Goal: Task Accomplishment & Management: Manage account settings

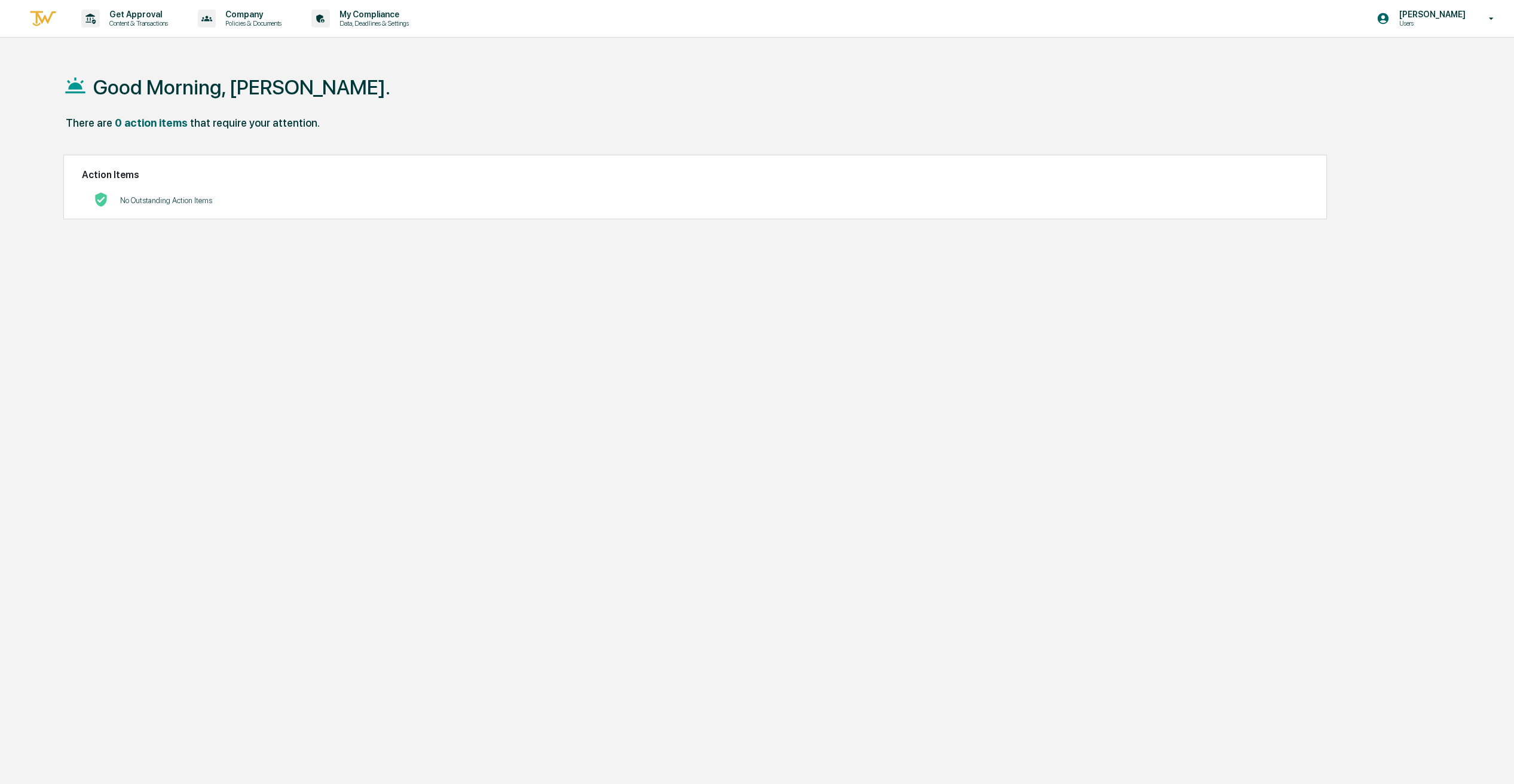
click at [394, 104] on div "Good Morning, [PERSON_NAME]." at bounding box center [745, 87] width 1363 height 60
click at [1446, 31] on div "[PERSON_NAME] Users" at bounding box center [1439, 19] width 149 height 38
click at [1086, 92] on div at bounding box center [760, 392] width 1521 height 784
click at [598, 101] on div "Good Morning, [PERSON_NAME]." at bounding box center [745, 87] width 1363 height 60
click at [486, 112] on div "Good Morning, [PERSON_NAME]." at bounding box center [745, 87] width 1363 height 60
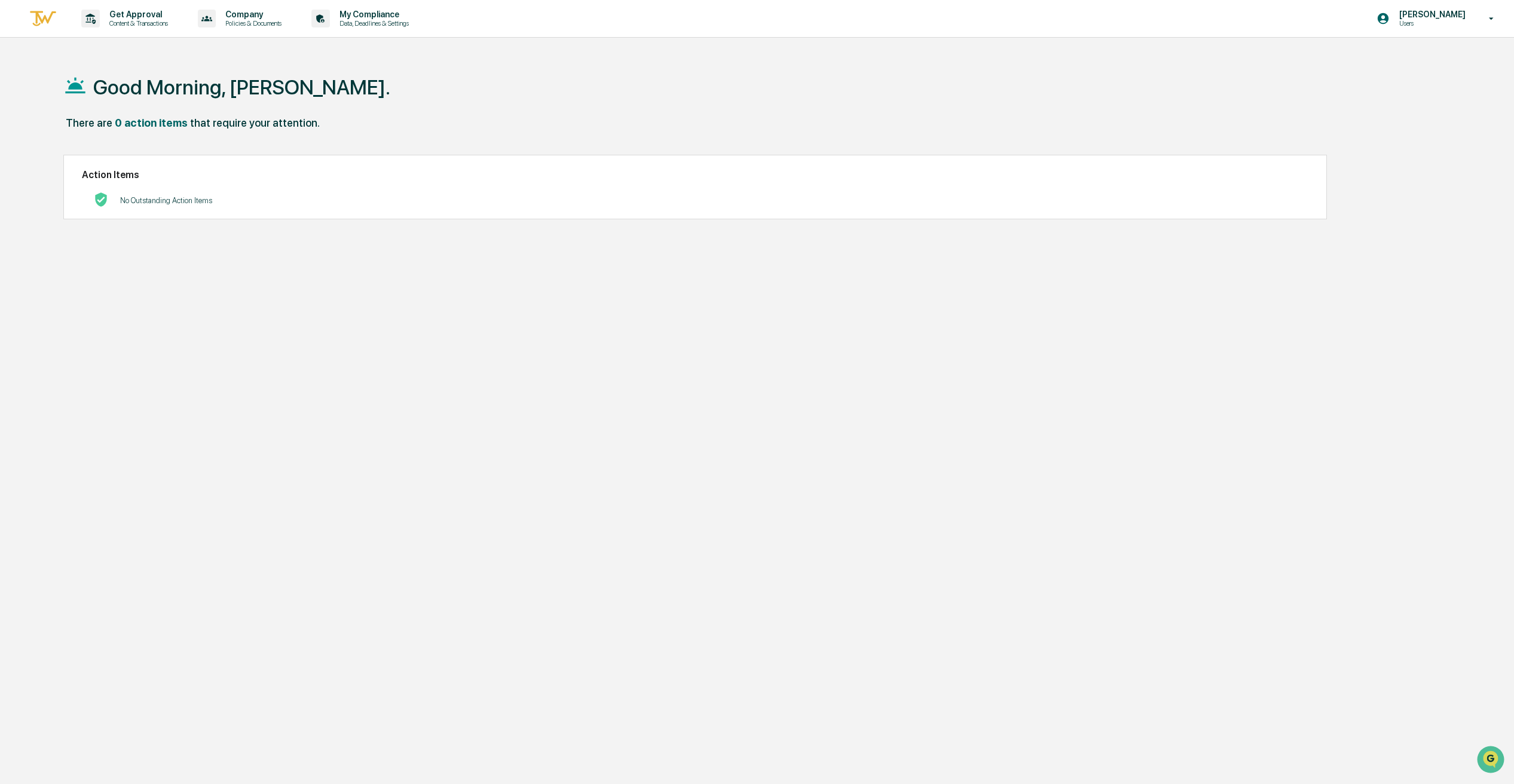
click at [461, 147] on div "Good Morning, [PERSON_NAME]. There are 0 action items that require your attenti…" at bounding box center [744, 449] width 1399 height 784
click at [471, 102] on div "Good Morning, [PERSON_NAME]." at bounding box center [745, 87] width 1363 height 60
click at [388, 113] on div "Good Morning, [PERSON_NAME]." at bounding box center [745, 87] width 1363 height 60
click at [404, 20] on p "Data, Deadlines & Settings" at bounding box center [372, 23] width 84 height 8
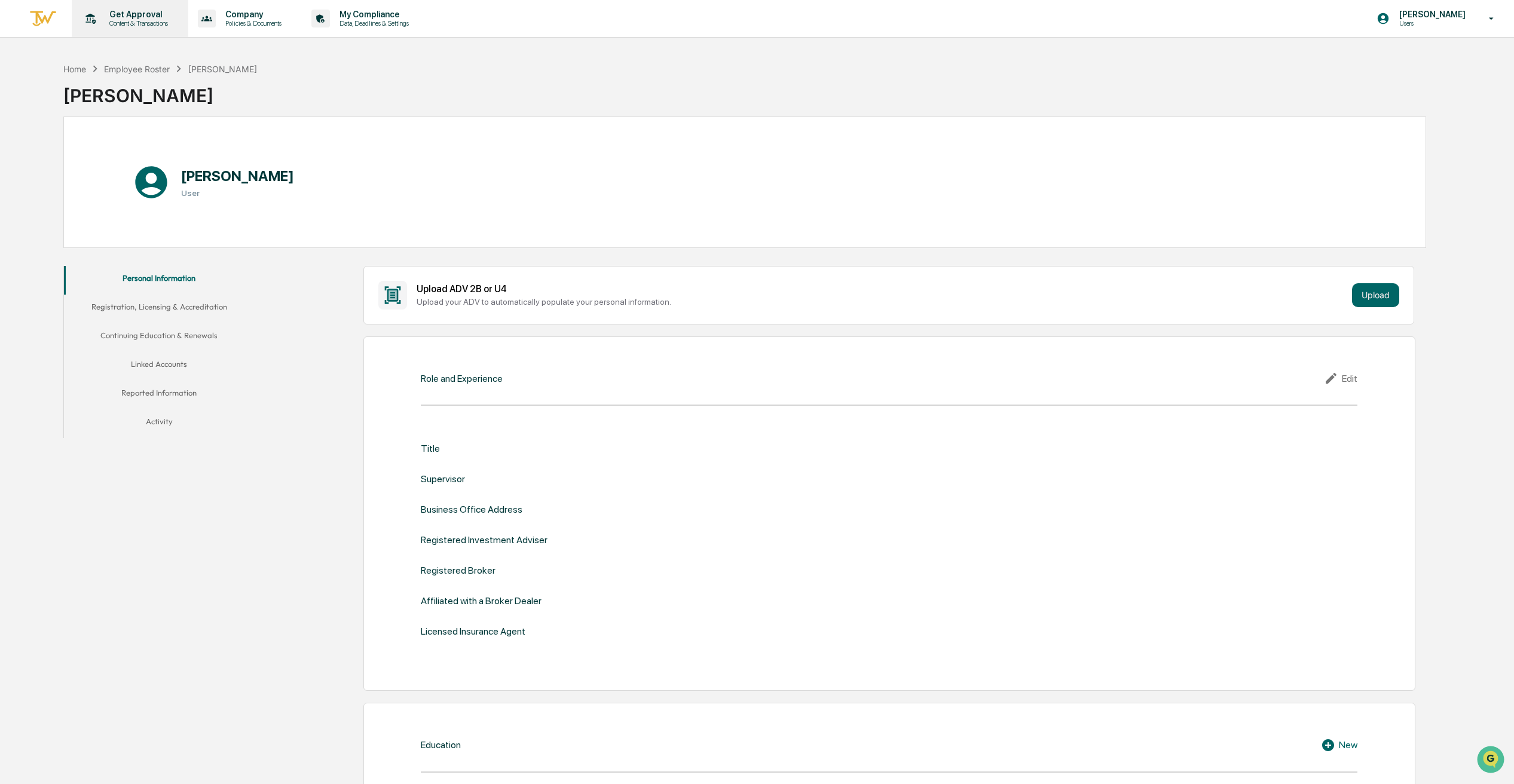
click at [157, 18] on p "Get Approval" at bounding box center [136, 14] width 74 height 9
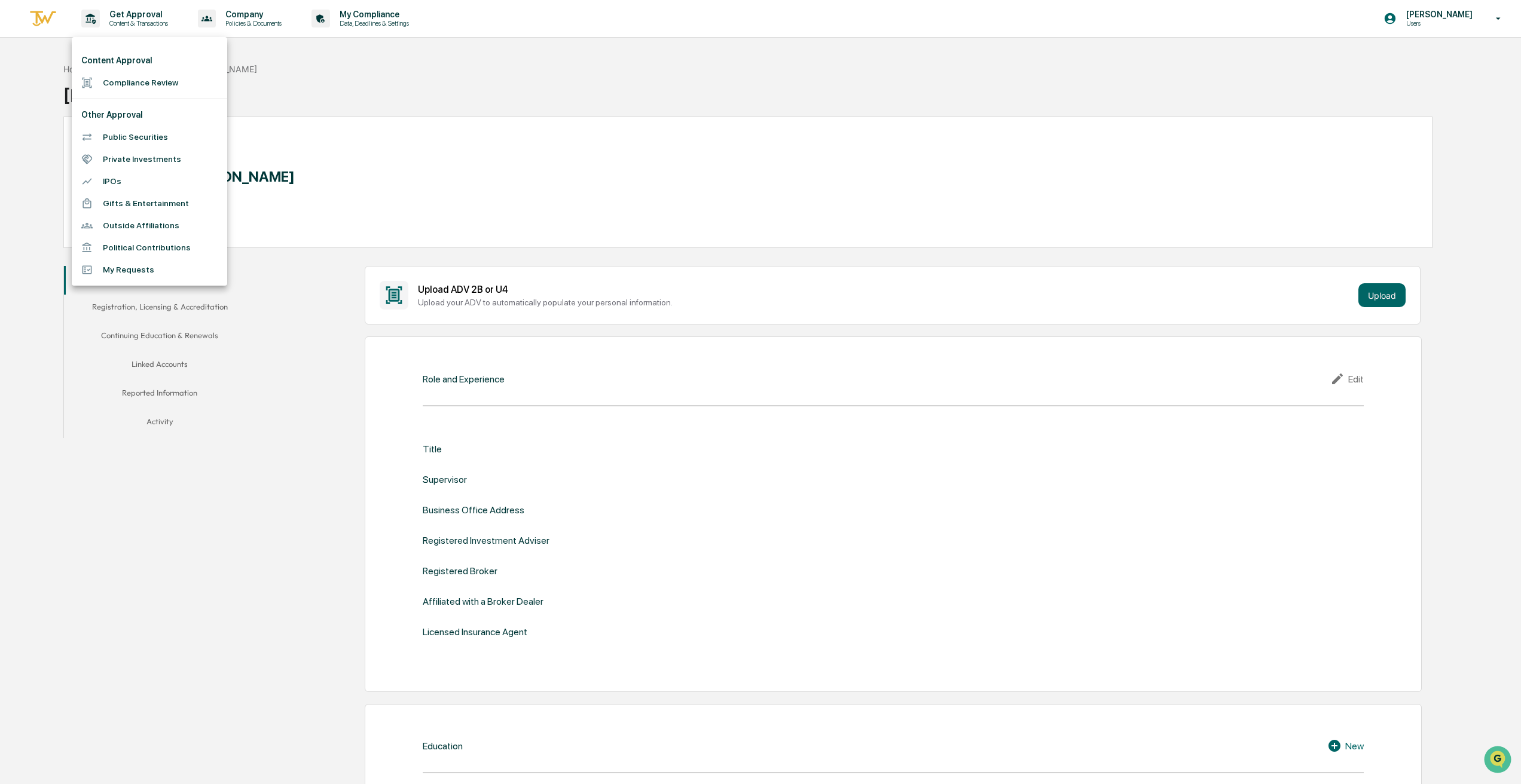
click at [254, 23] on div at bounding box center [760, 392] width 1521 height 784
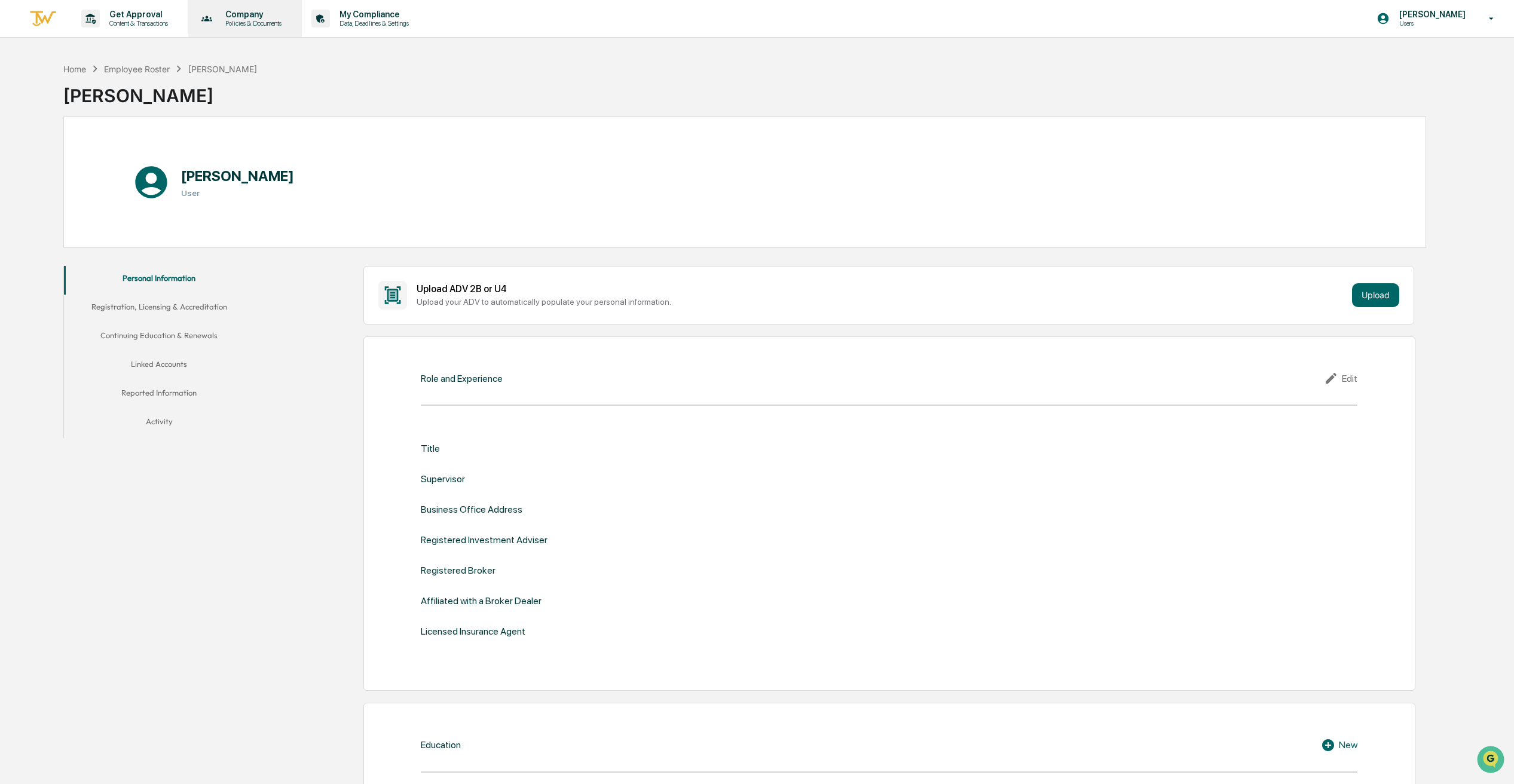
click at [267, 19] on p "Policies & Documents" at bounding box center [251, 23] width 71 height 8
click at [166, 10] on div at bounding box center [760, 392] width 1521 height 784
click at [166, 17] on p "Get Approval" at bounding box center [136, 14] width 74 height 9
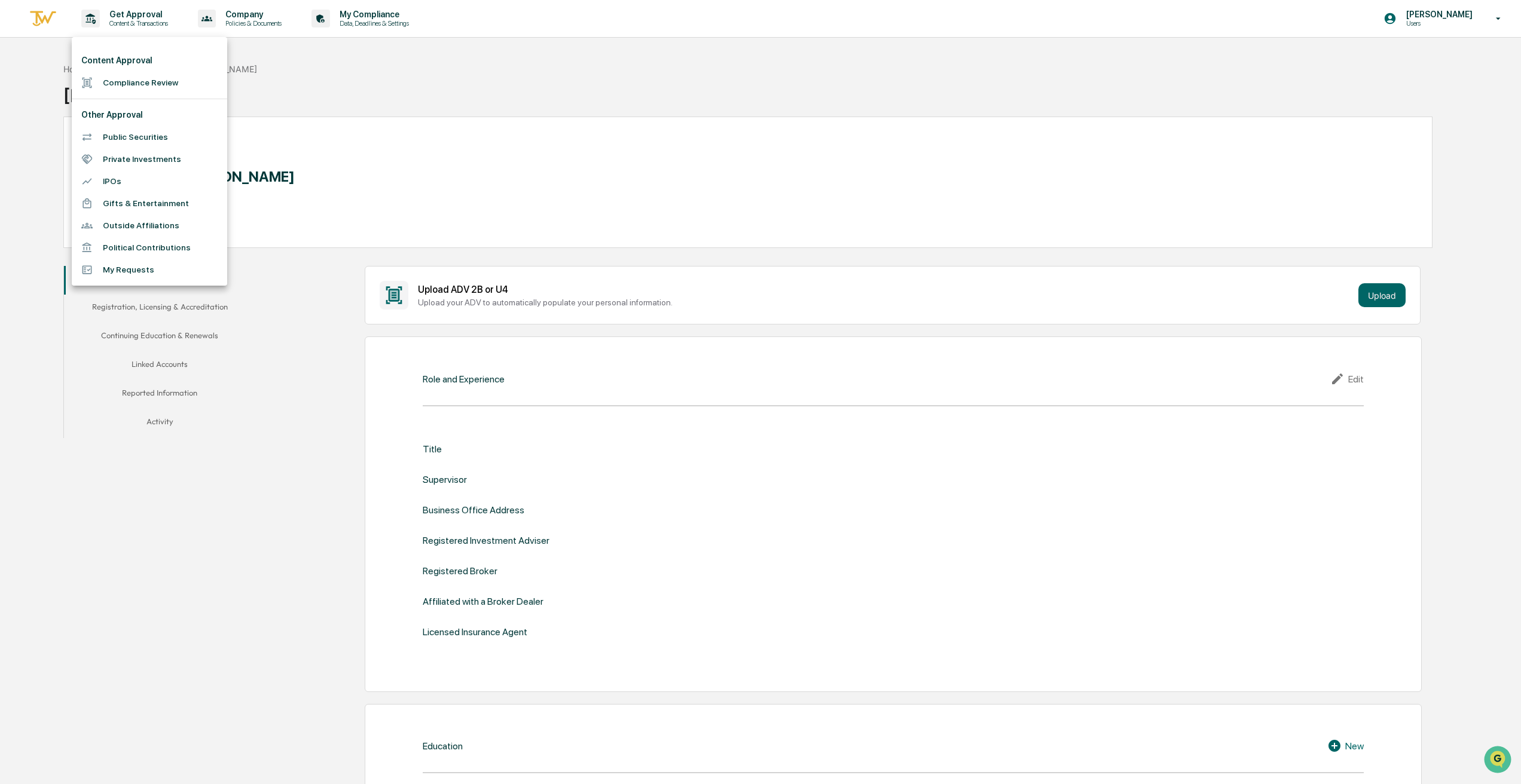
click at [168, 75] on li "Compliance Review" at bounding box center [149, 83] width 156 height 23
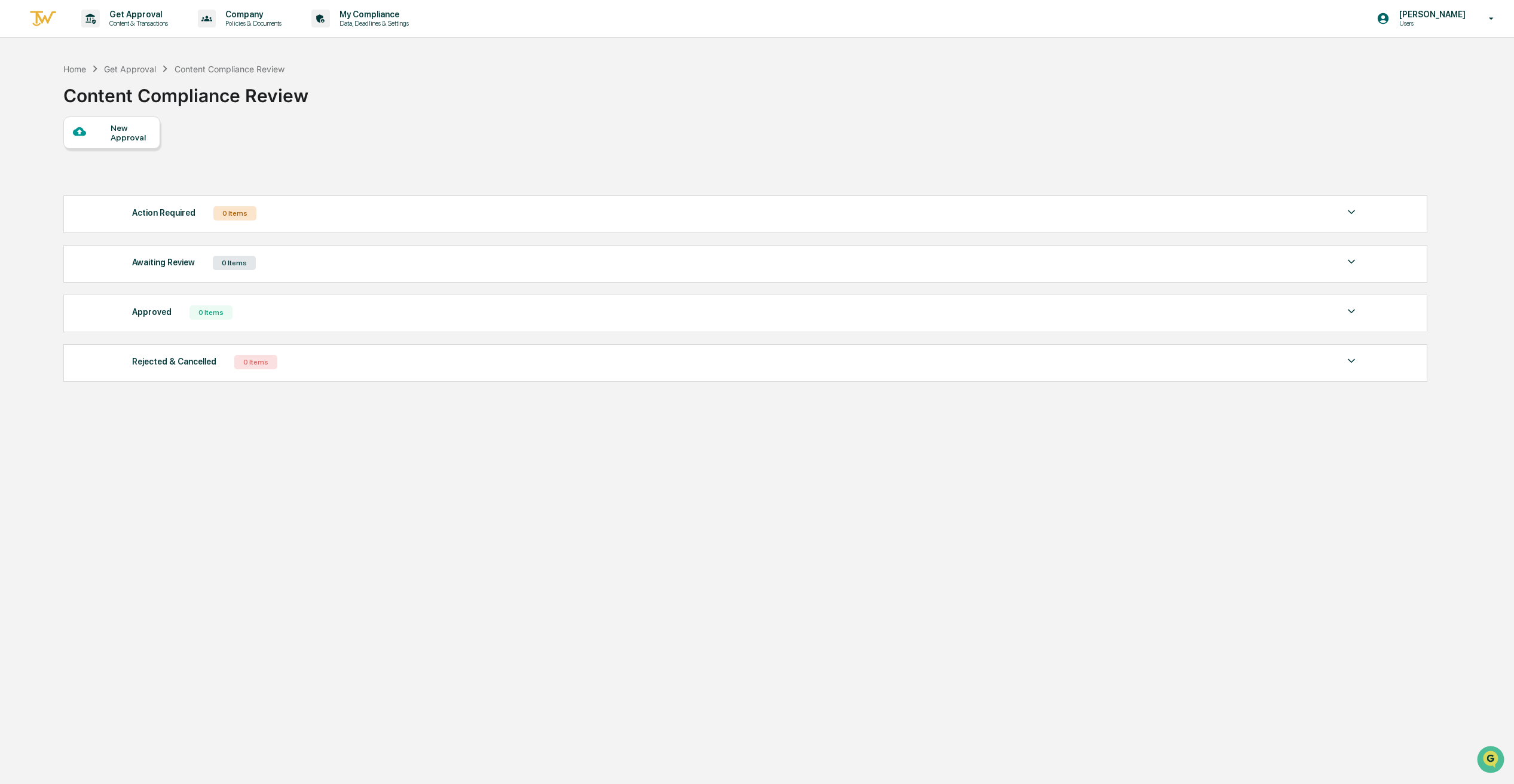
click at [347, 473] on div "Home Get Approval Content Compliance Review Content Compliance Review New Appro…" at bounding box center [744, 449] width 1399 height 784
click at [280, 171] on div "New Approval Action Required 0 Items No data to display Show 5 Page 1 of 0 |< <…" at bounding box center [745, 251] width 1363 height 271
click at [70, 68] on div "Home" at bounding box center [75, 68] width 23 height 10
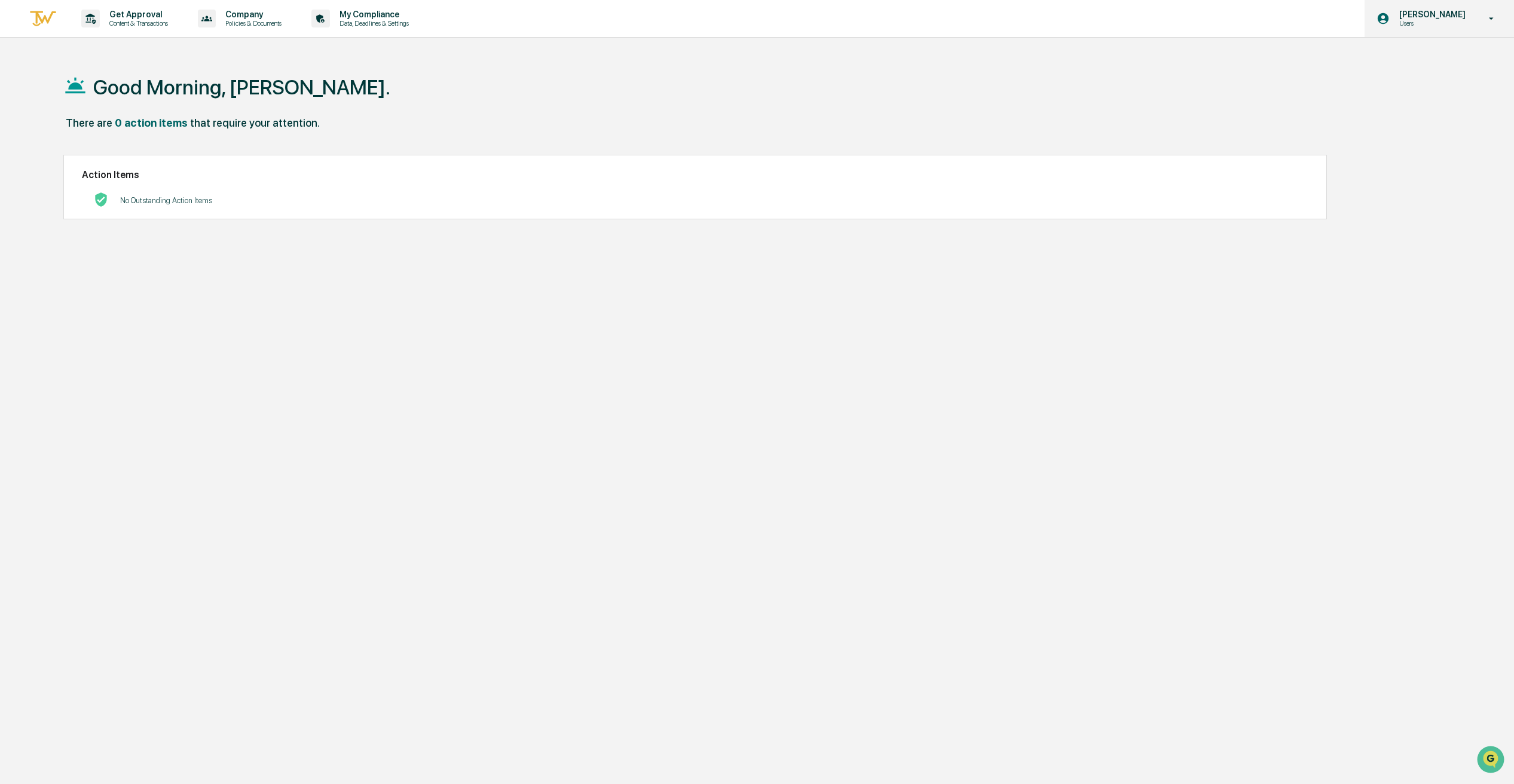
click at [1454, 23] on p "Users" at bounding box center [1431, 23] width 82 height 8
click at [1057, 206] on div at bounding box center [760, 392] width 1521 height 784
click at [263, 17] on p "Company" at bounding box center [251, 14] width 71 height 9
click at [355, 13] on div at bounding box center [760, 392] width 1521 height 784
click at [394, 21] on p "Data, Deadlines & Settings" at bounding box center [372, 23] width 84 height 8
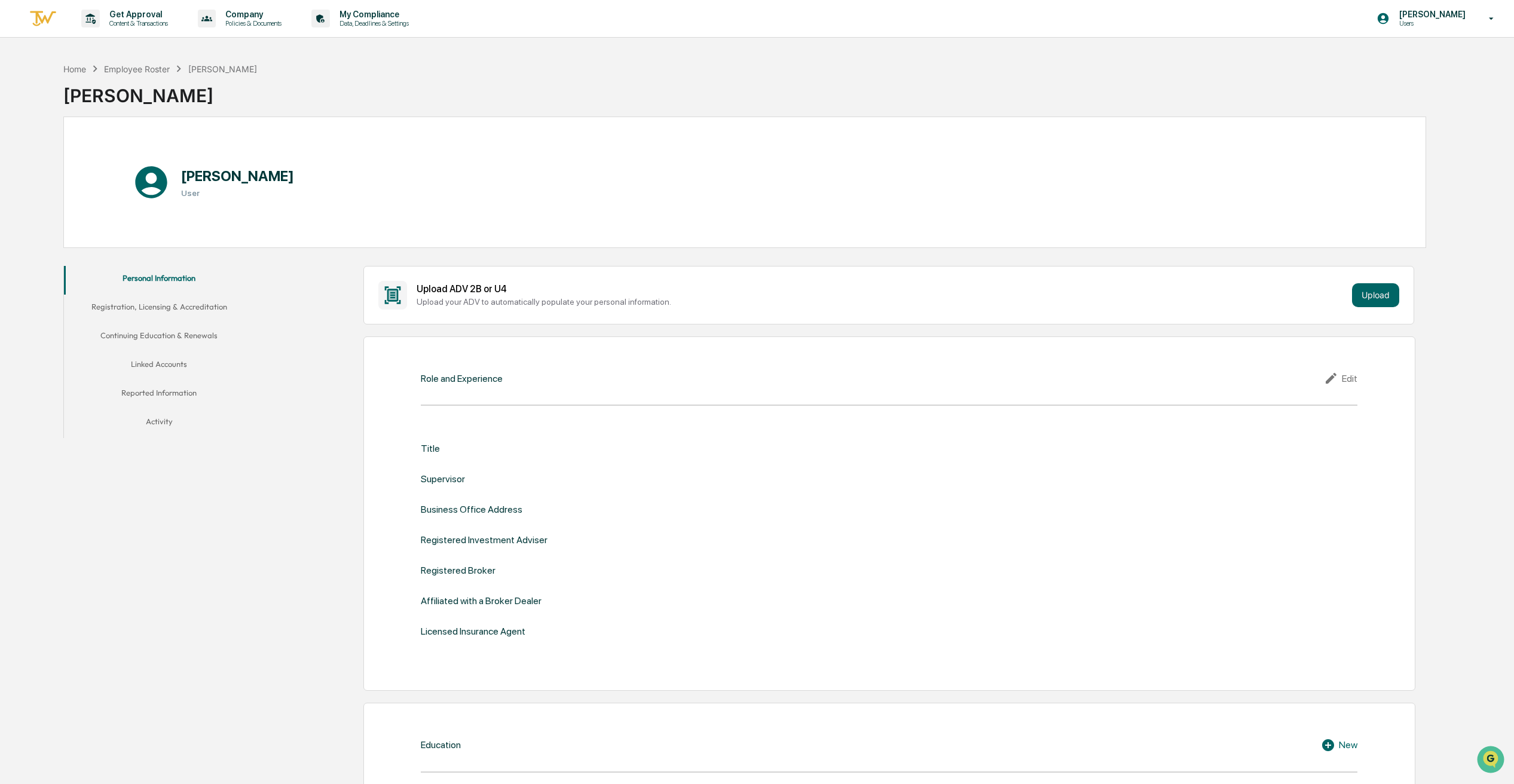
click at [1351, 384] on div "Edit" at bounding box center [1341, 378] width 34 height 14
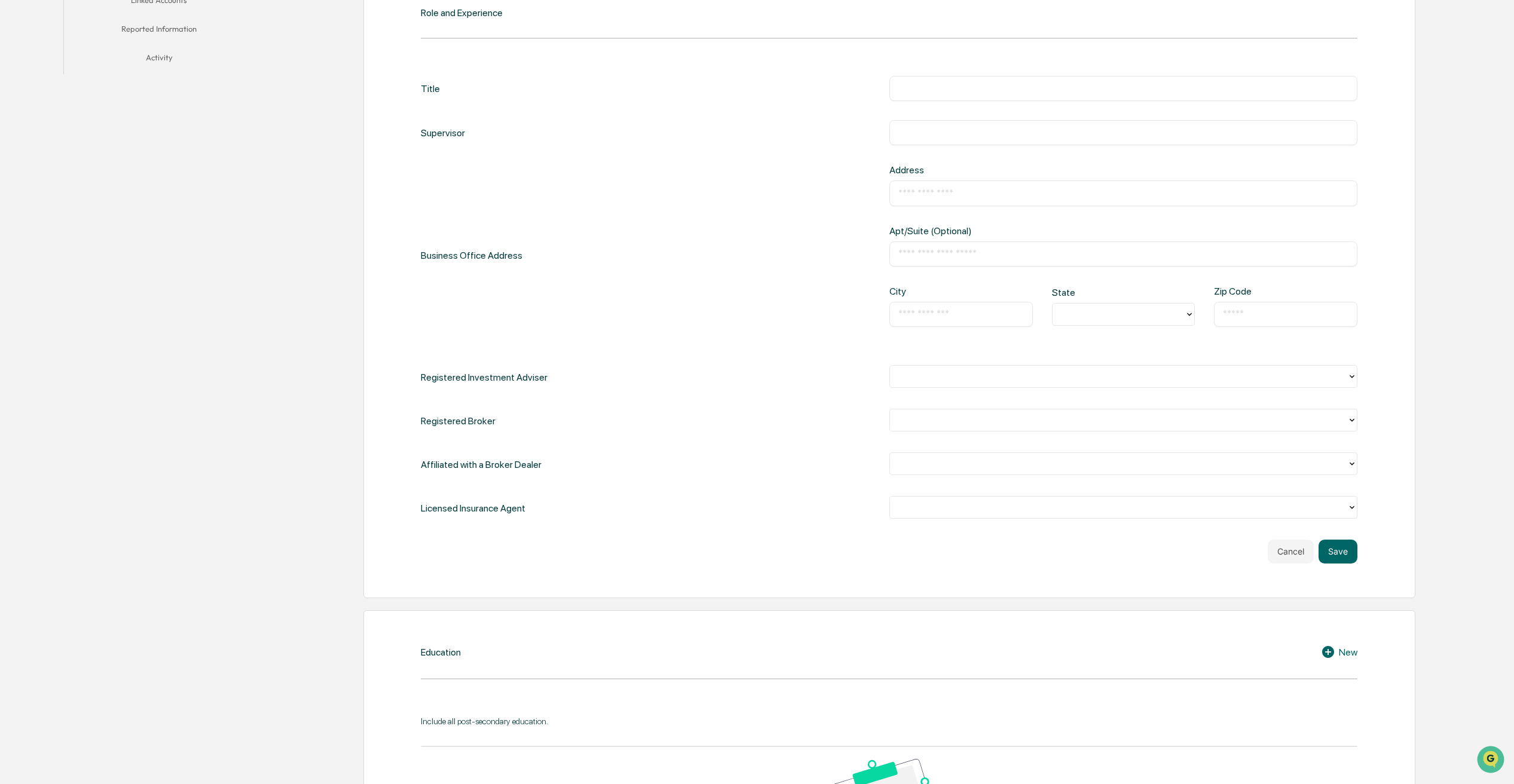
scroll to position [355, 0]
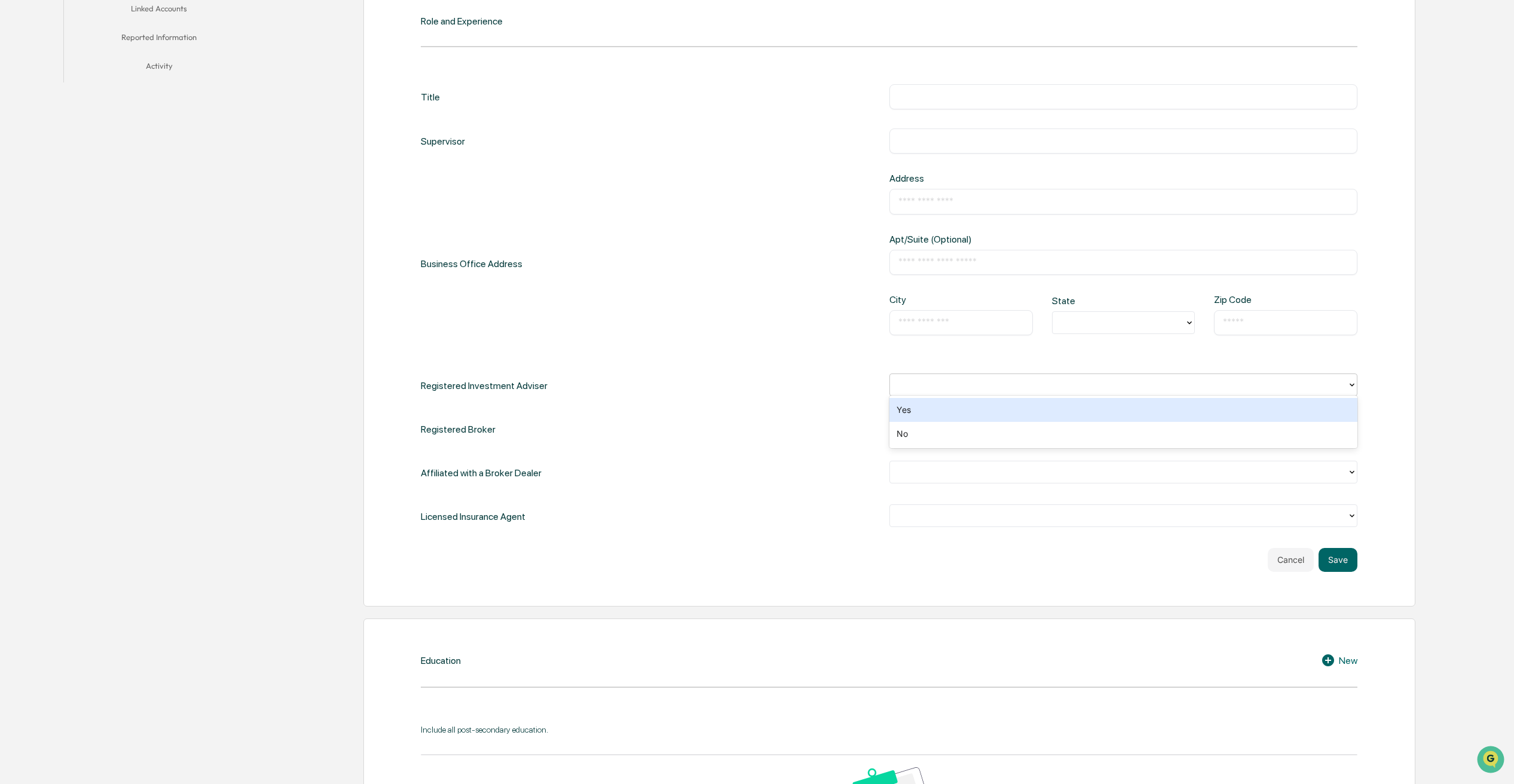
click at [944, 375] on div at bounding box center [1119, 384] width 458 height 19
click at [719, 376] on div "Registered Investment Adviser" at bounding box center [889, 385] width 937 height 24
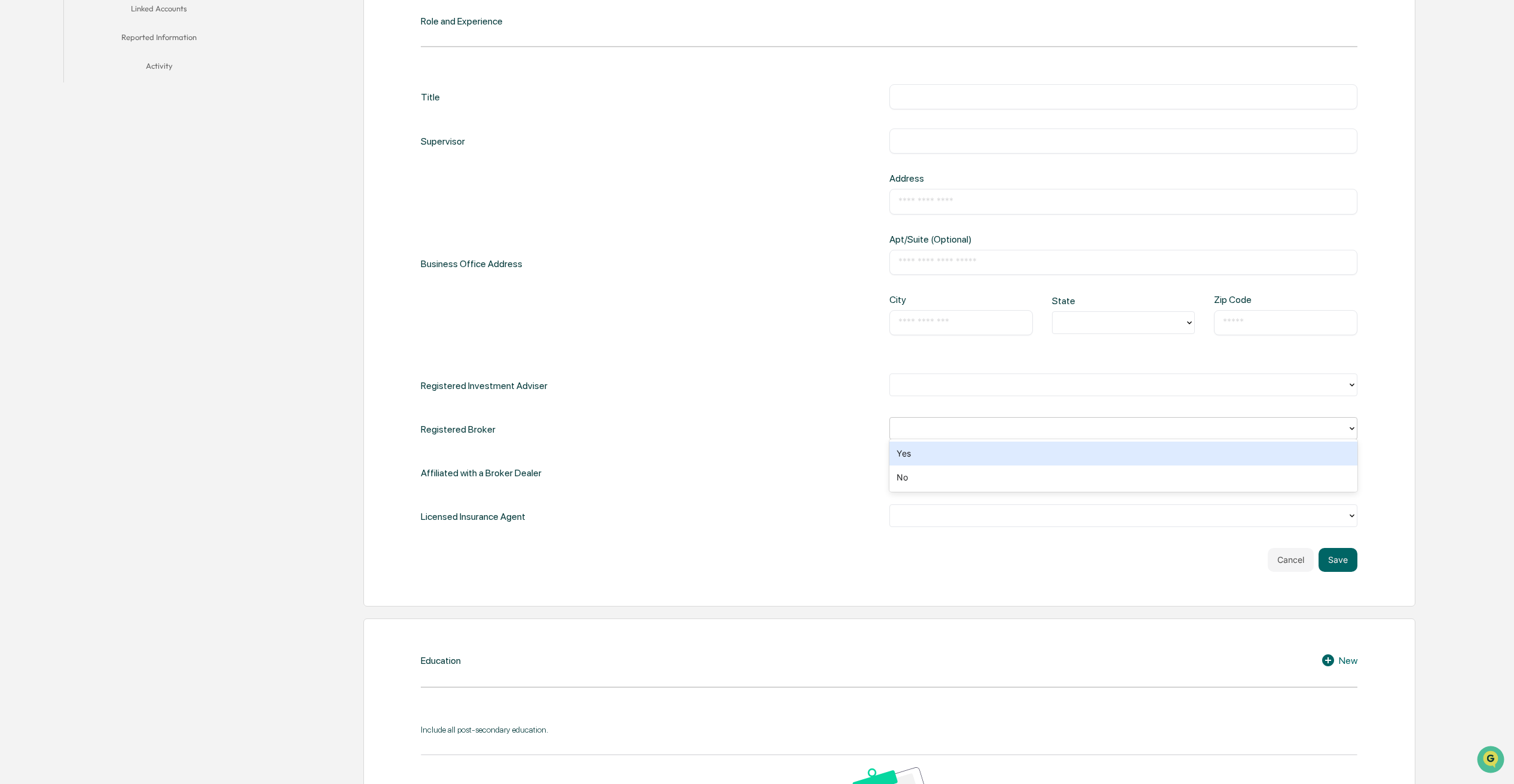
click at [1013, 431] on div at bounding box center [1118, 428] width 446 height 14
click at [759, 391] on div "Registered Investment Adviser" at bounding box center [889, 385] width 937 height 24
click at [961, 454] on div "Title ​ Supervisor ​ Business Office Address Address ​ Apt/Suite (Optional) ​ C…" at bounding box center [889, 307] width 937 height 445
click at [960, 462] on div at bounding box center [1119, 472] width 458 height 19
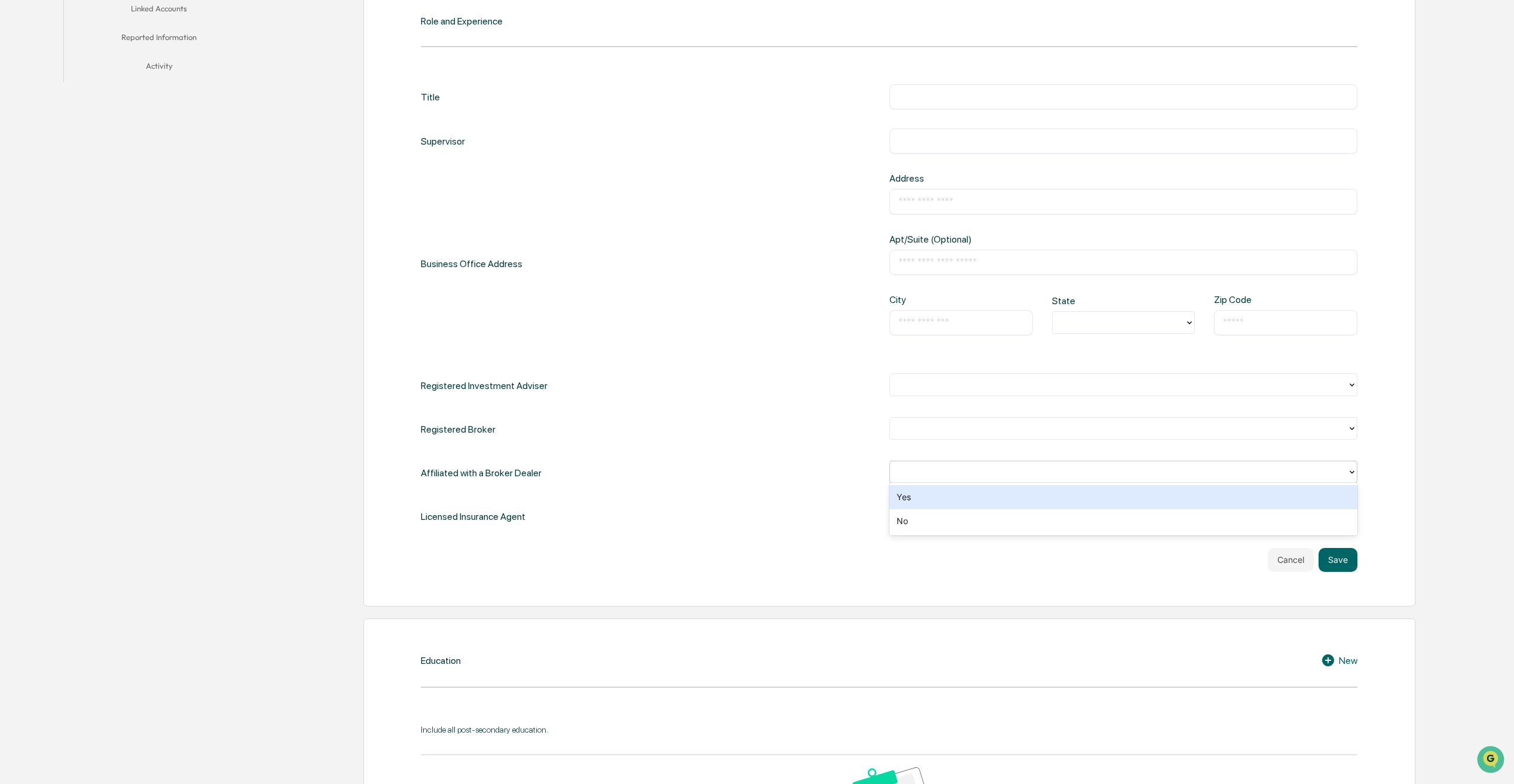
click at [793, 444] on div "Title ​ Supervisor ​ Business Office Address Address ​ Apt/Suite (Optional) ​ C…" at bounding box center [889, 307] width 937 height 445
click at [979, 511] on div at bounding box center [1118, 515] width 446 height 14
click at [759, 474] on div "Affiliated with a Broker Dealer" at bounding box center [889, 473] width 937 height 24
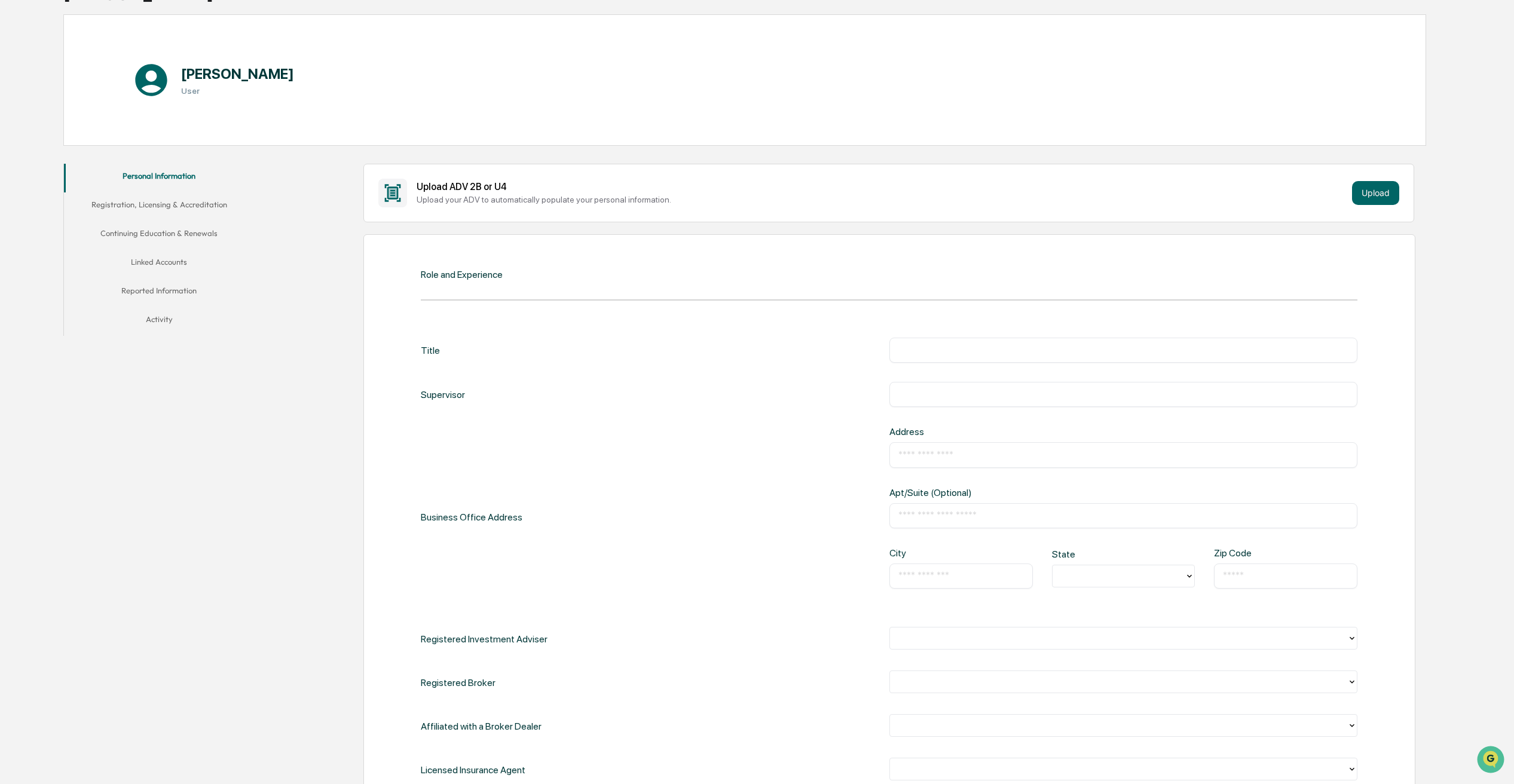
scroll to position [0, 0]
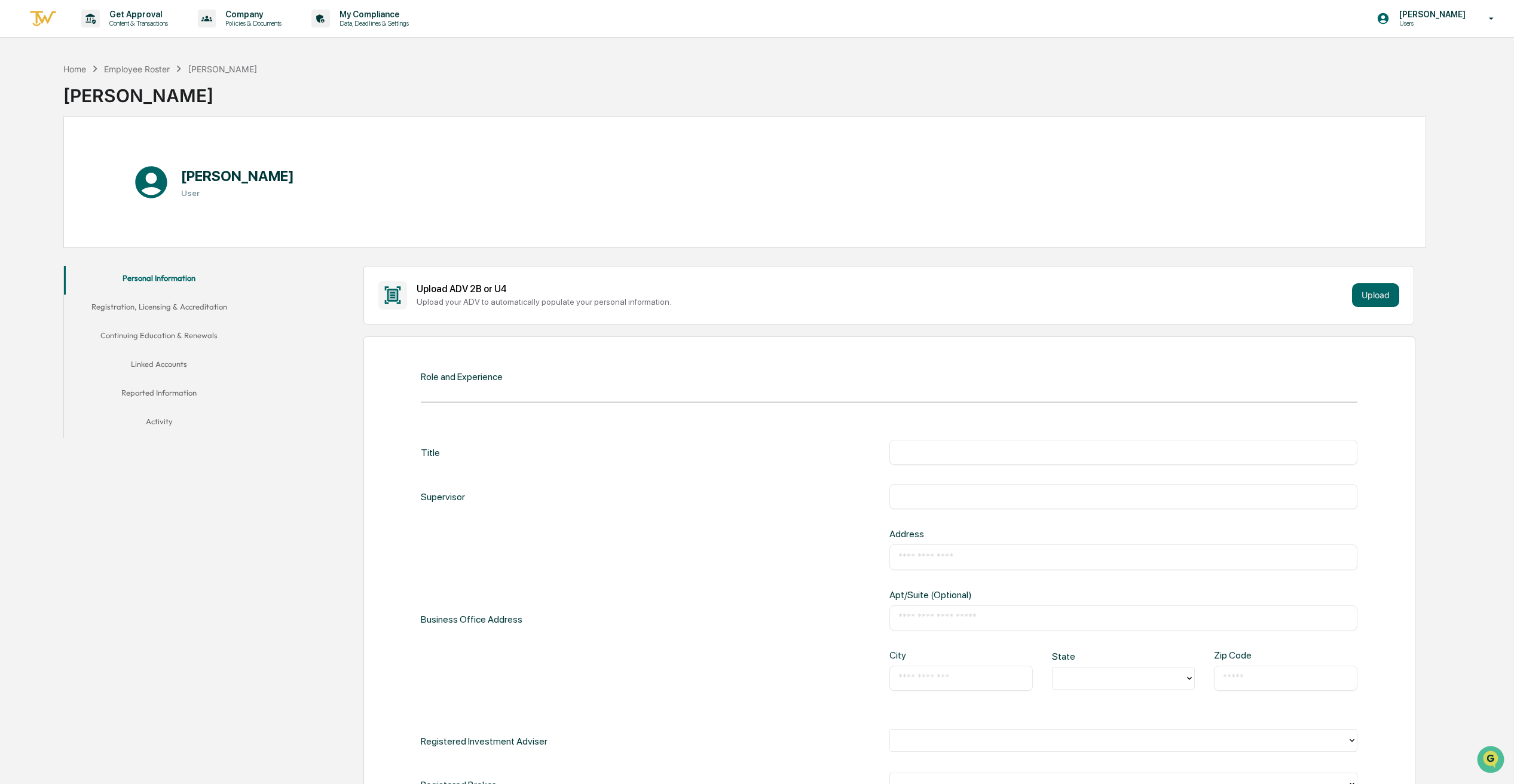
click at [754, 209] on div "[PERSON_NAME] User" at bounding box center [745, 182] width 1363 height 131
click at [1358, 295] on button "Upload" at bounding box center [1375, 294] width 47 height 23
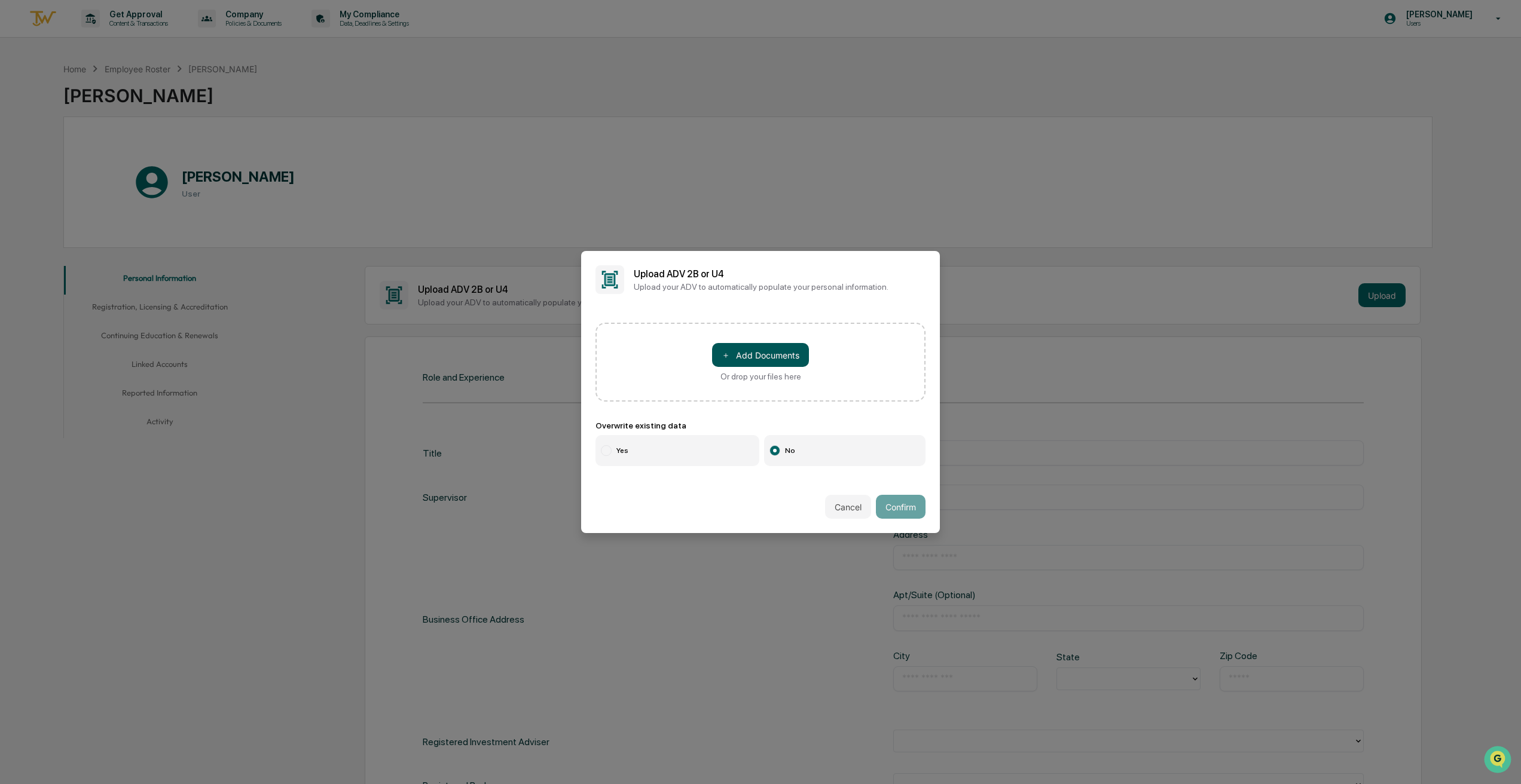
click at [746, 347] on button "＋ Add Documents" at bounding box center [760, 354] width 97 height 23
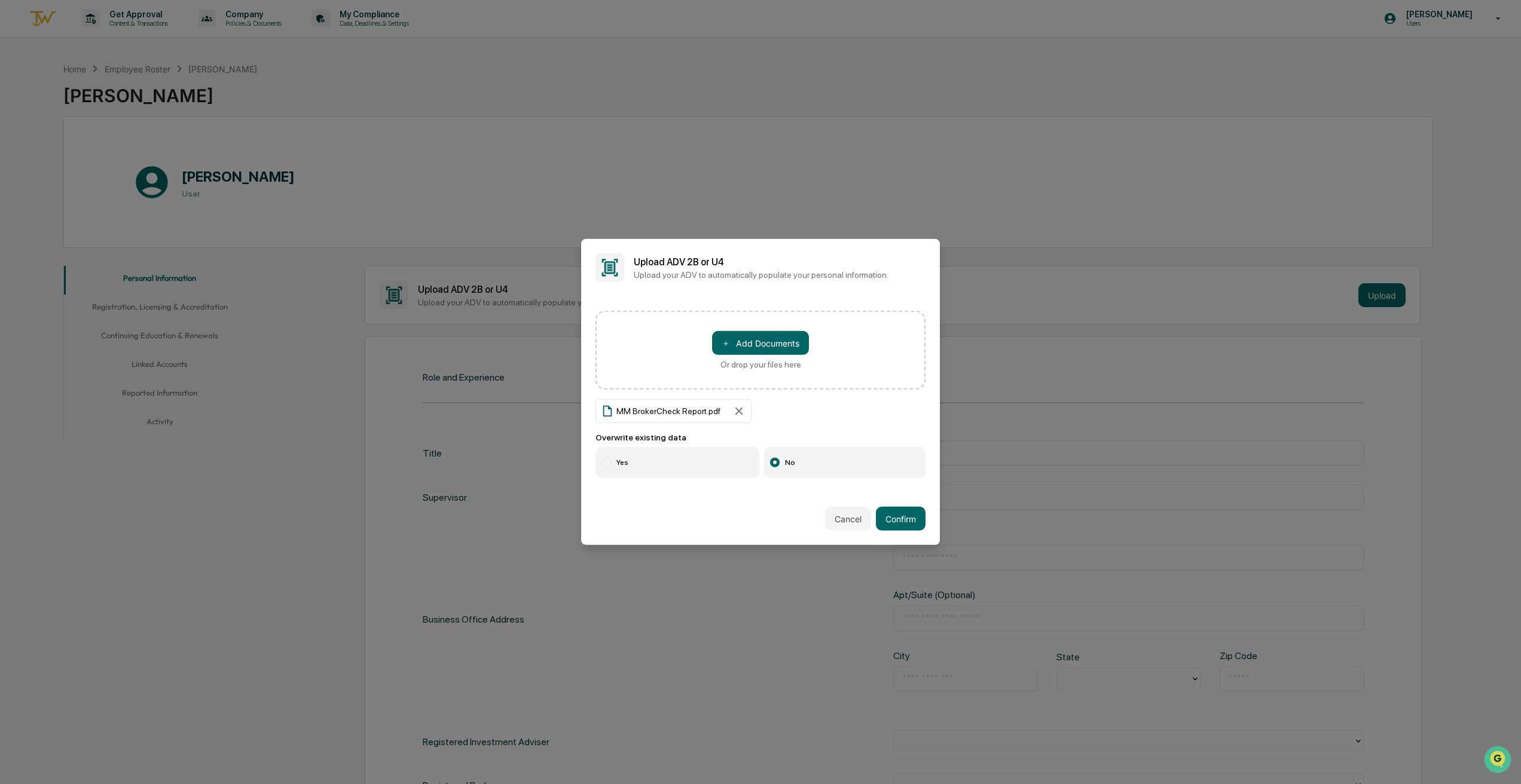
click at [646, 465] on label "Yes" at bounding box center [677, 462] width 164 height 31
click at [920, 520] on div "Cancel Confirm" at bounding box center [760, 519] width 358 height 53
click at [893, 519] on button "Confirm" at bounding box center [901, 518] width 50 height 23
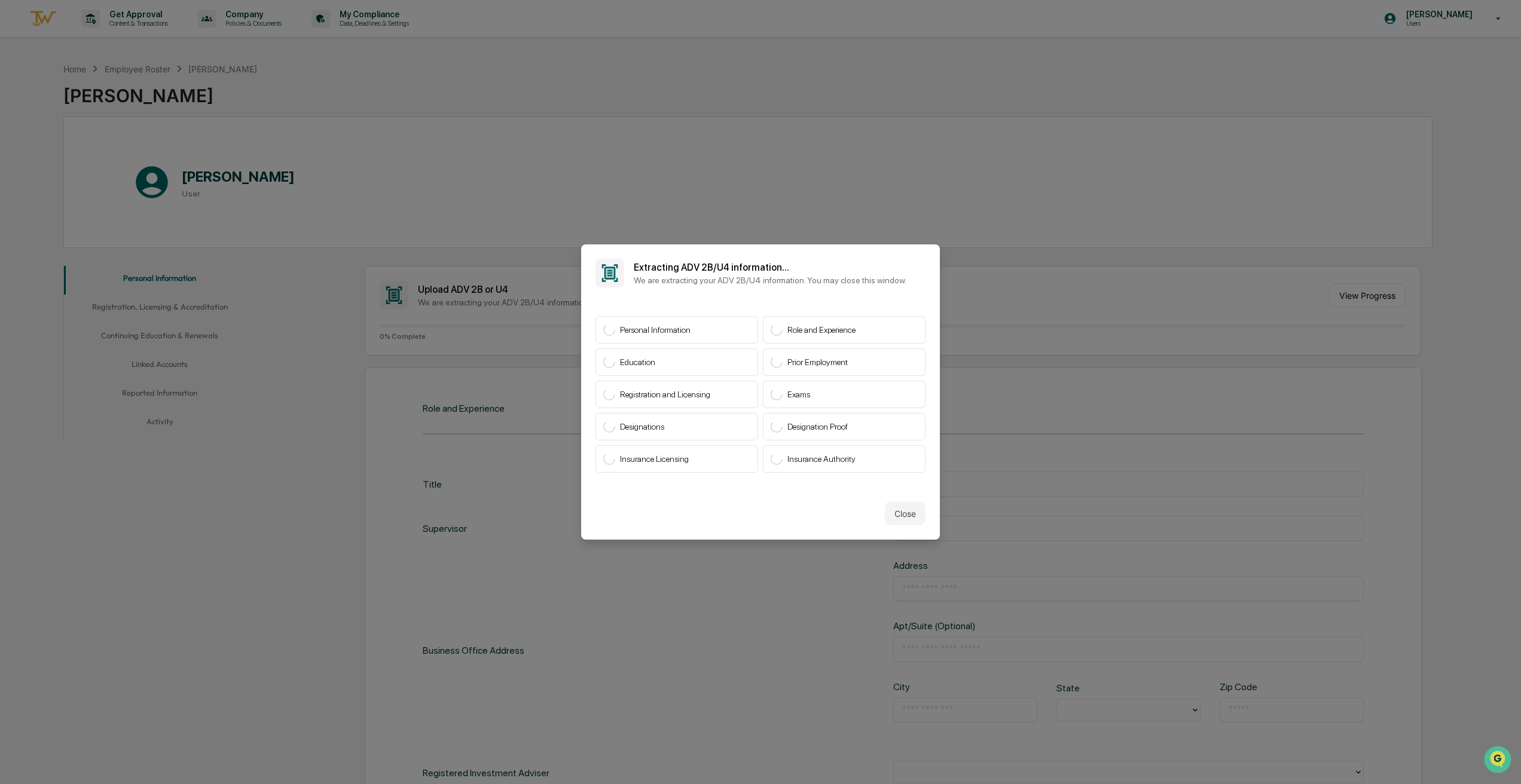
click at [904, 533] on div "Close" at bounding box center [760, 513] width 358 height 53
click at [901, 514] on button "Close" at bounding box center [905, 513] width 40 height 23
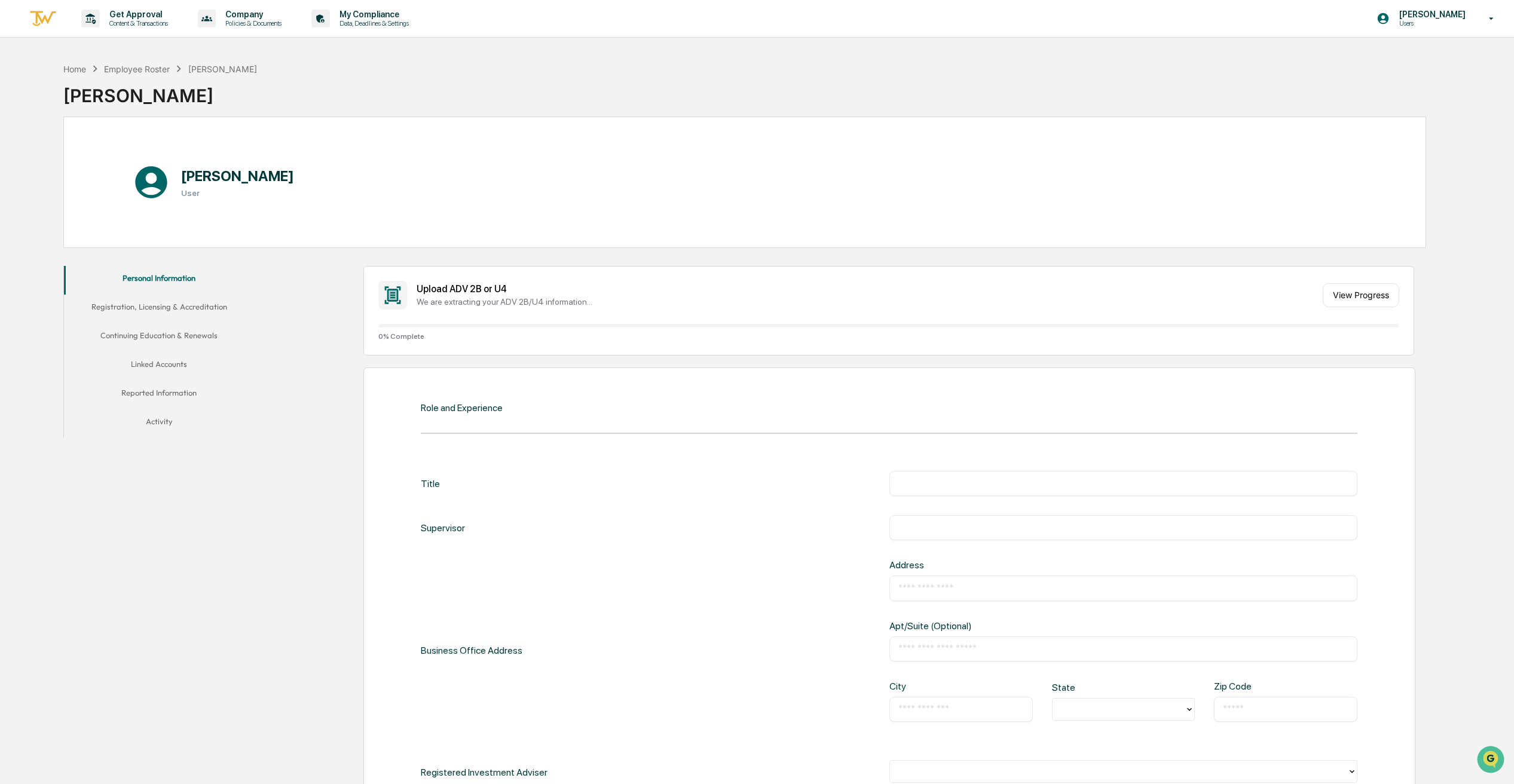
click at [979, 490] on div "​" at bounding box center [1123, 483] width 468 height 25
click at [953, 478] on input "text" at bounding box center [1124, 483] width 450 height 12
type input "*"
click at [725, 551] on div "Title ​ Supervisor ​ Business Office Address Address ​ Apt/Suite (Optional) ​ C…" at bounding box center [889, 693] width 937 height 445
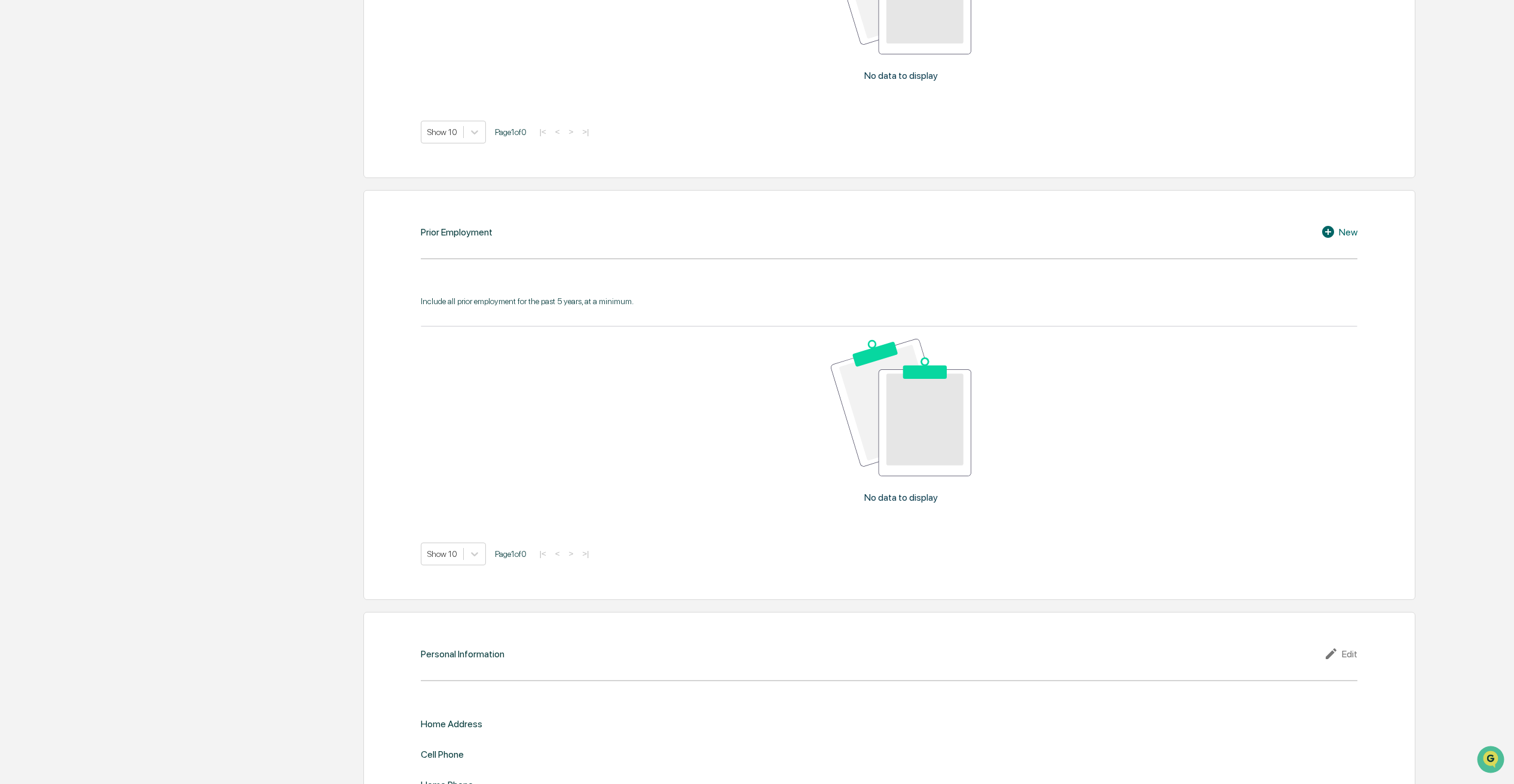
scroll to position [1301, 0]
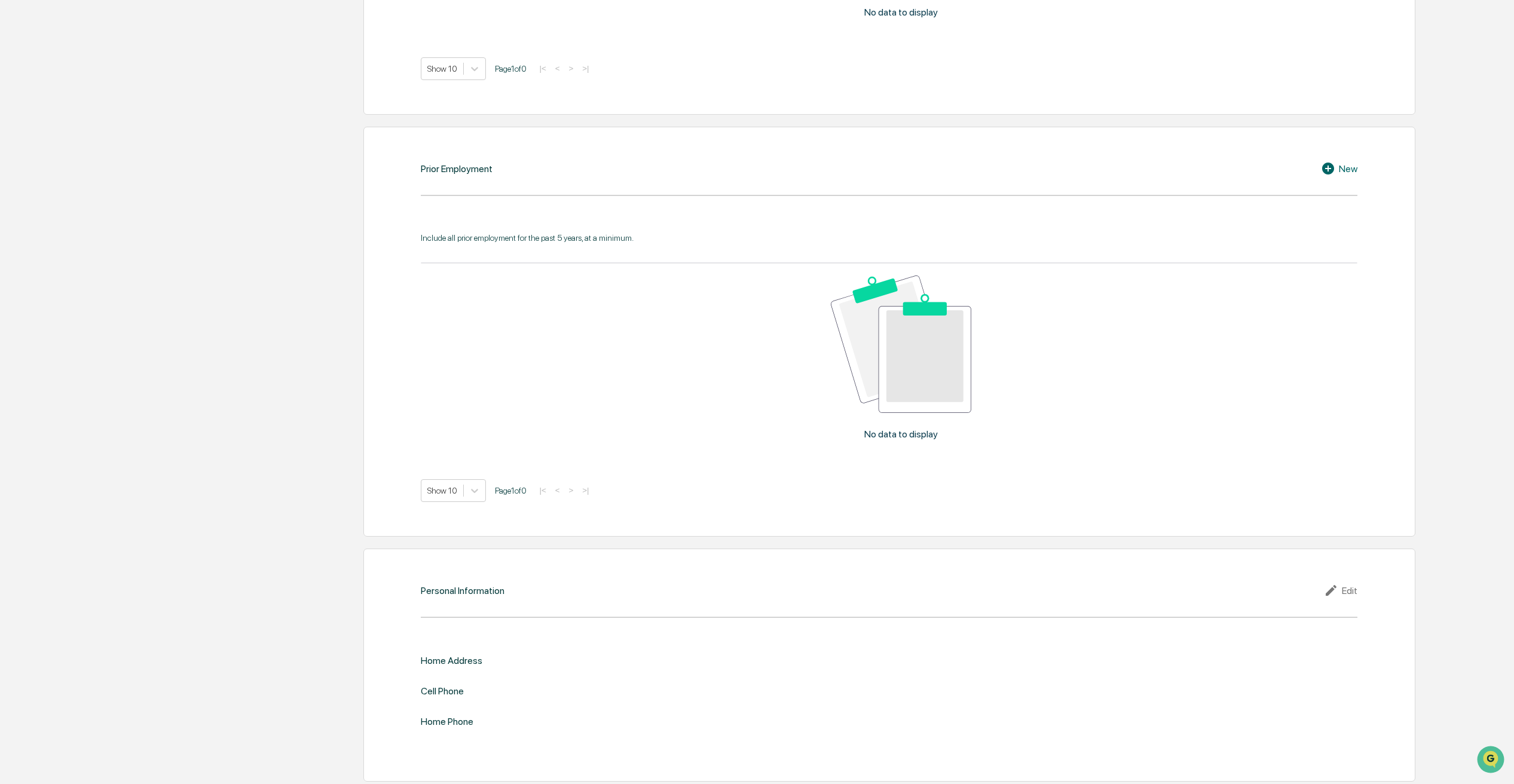
click at [693, 583] on div "Personal Information Edit" at bounding box center [889, 590] width 937 height 14
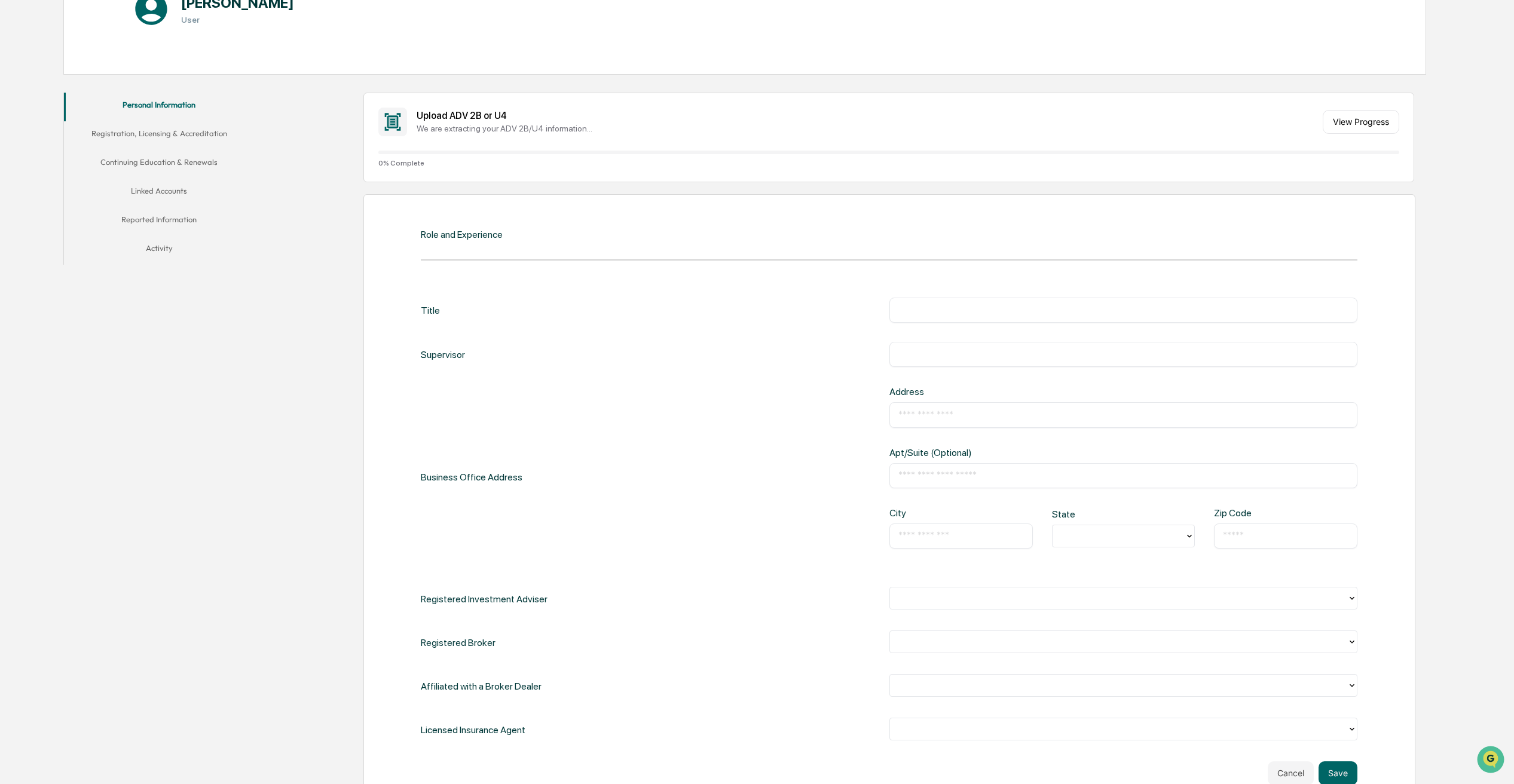
scroll to position [0, 0]
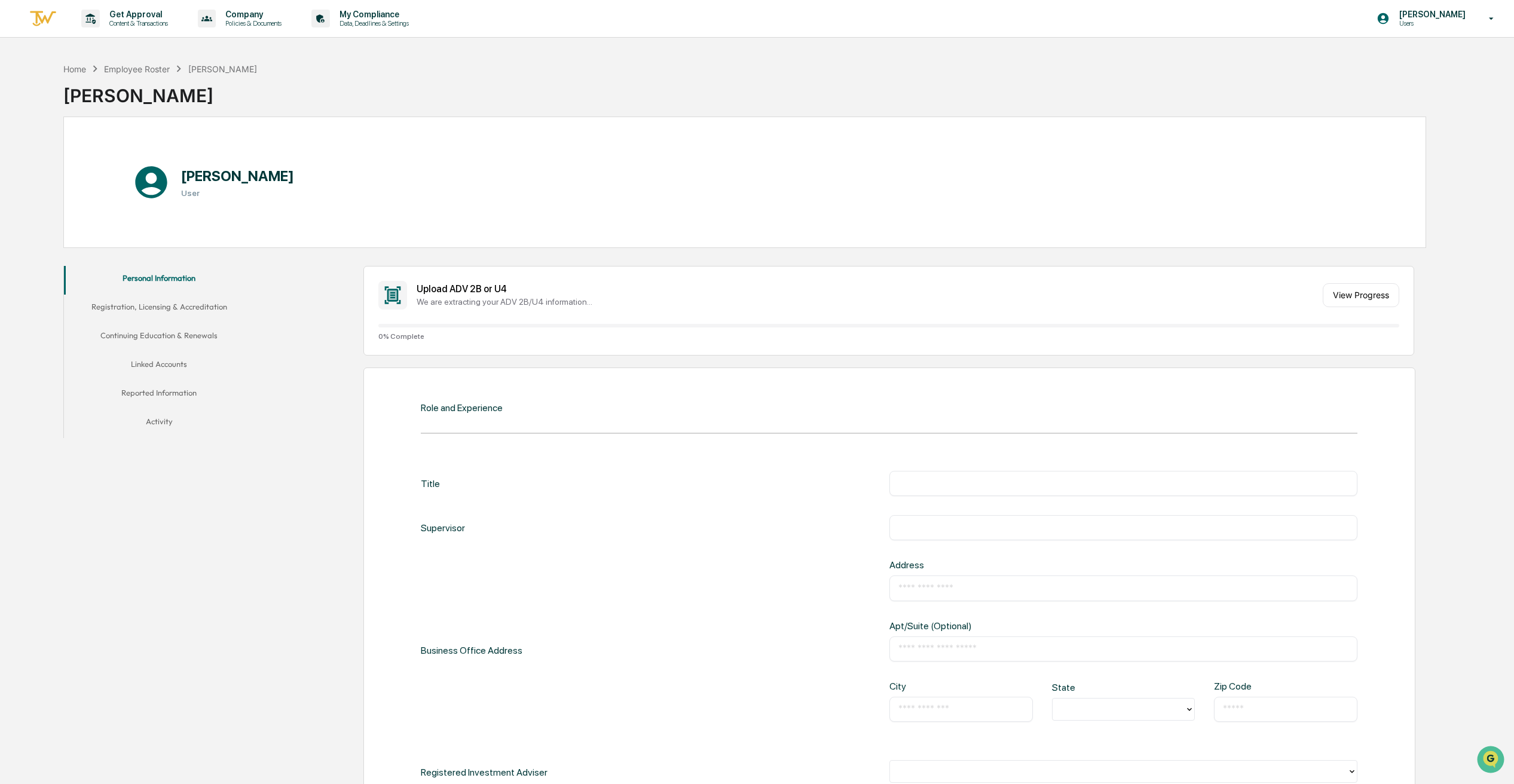
click at [957, 490] on div "​" at bounding box center [1123, 483] width 468 height 25
click at [957, 485] on input "text" at bounding box center [1124, 483] width 450 height 12
click at [735, 487] on div "Title ​" at bounding box center [889, 483] width 937 height 25
click at [746, 519] on div "Supervisor ​" at bounding box center [889, 527] width 937 height 25
click at [550, 558] on div "Title ​ Supervisor ​ Business Office Address Address ​ Apt/Suite (Optional) ​ C…" at bounding box center [889, 693] width 937 height 445
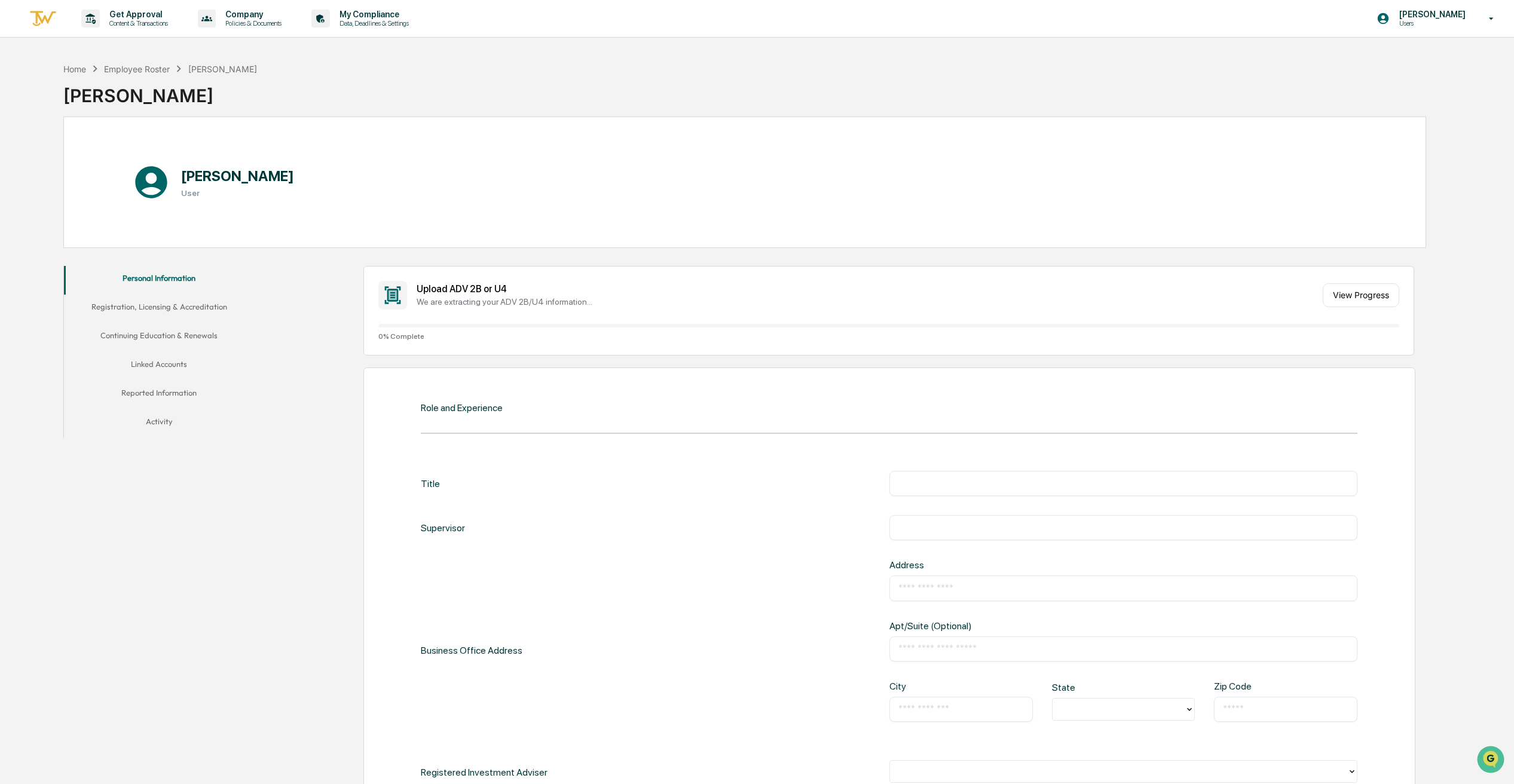
click at [194, 305] on button "Registration, Licensing & Accreditation" at bounding box center [159, 309] width 190 height 29
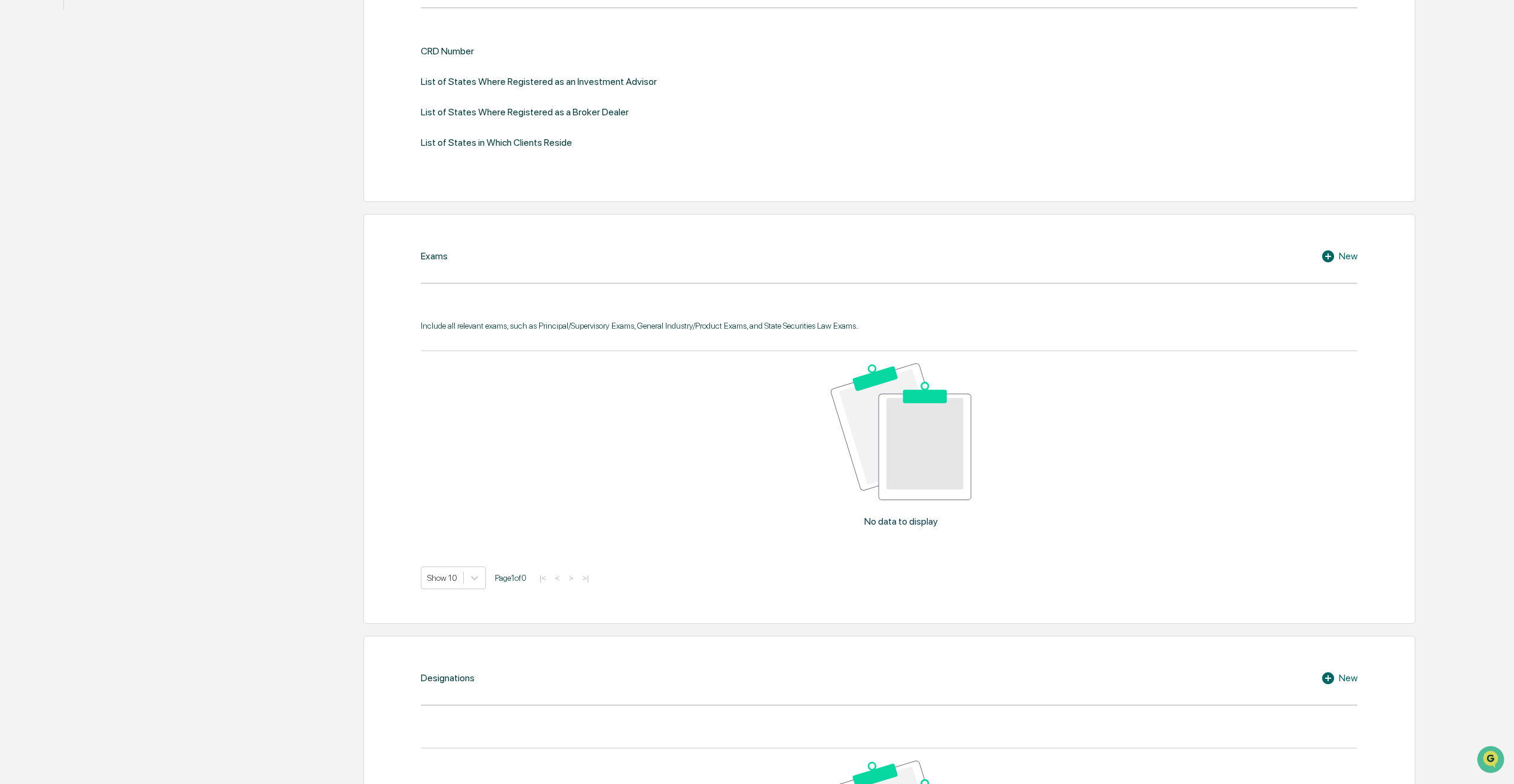
scroll to position [90, 0]
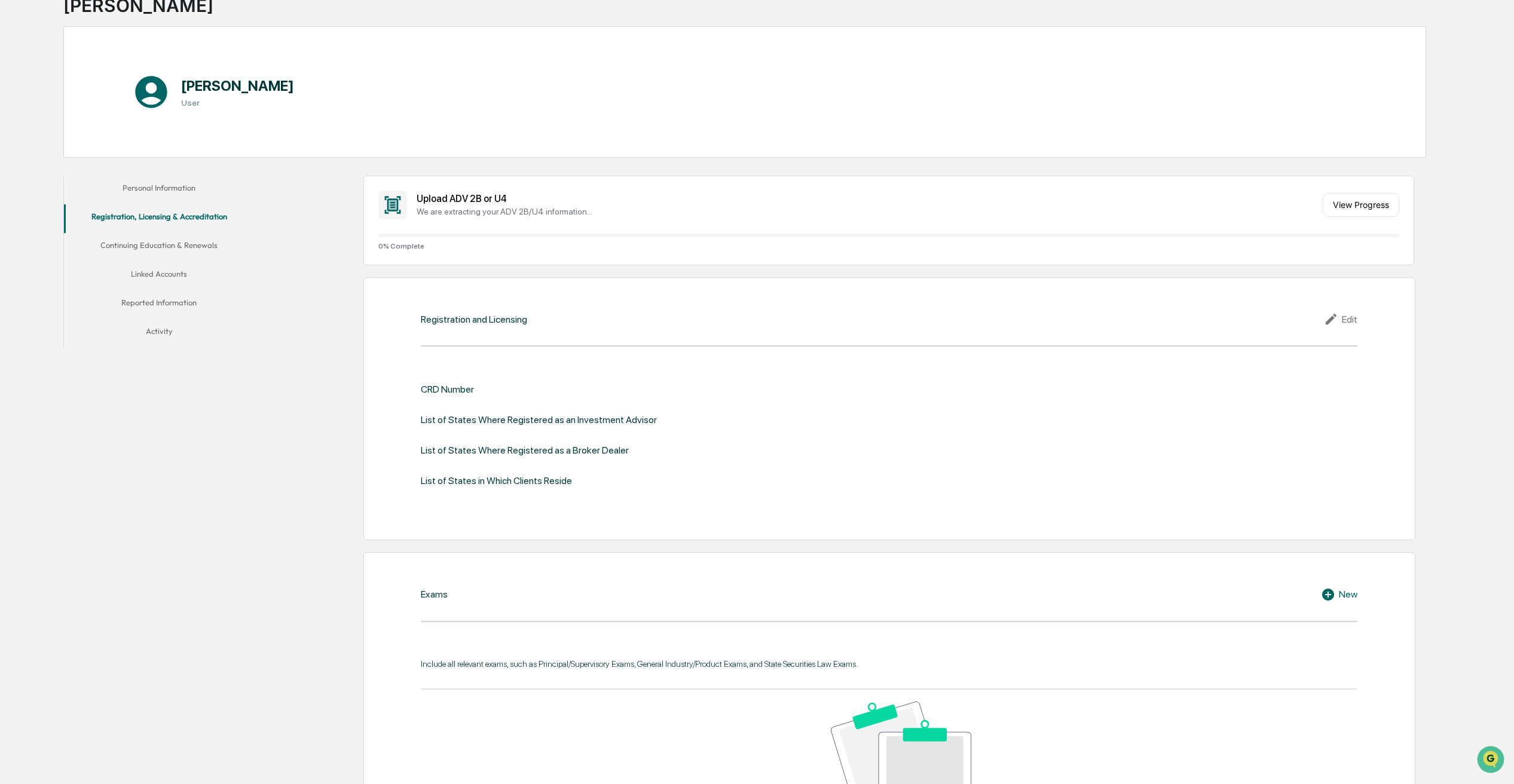
click at [177, 241] on button "Continuing Education & Renewals" at bounding box center [159, 248] width 190 height 29
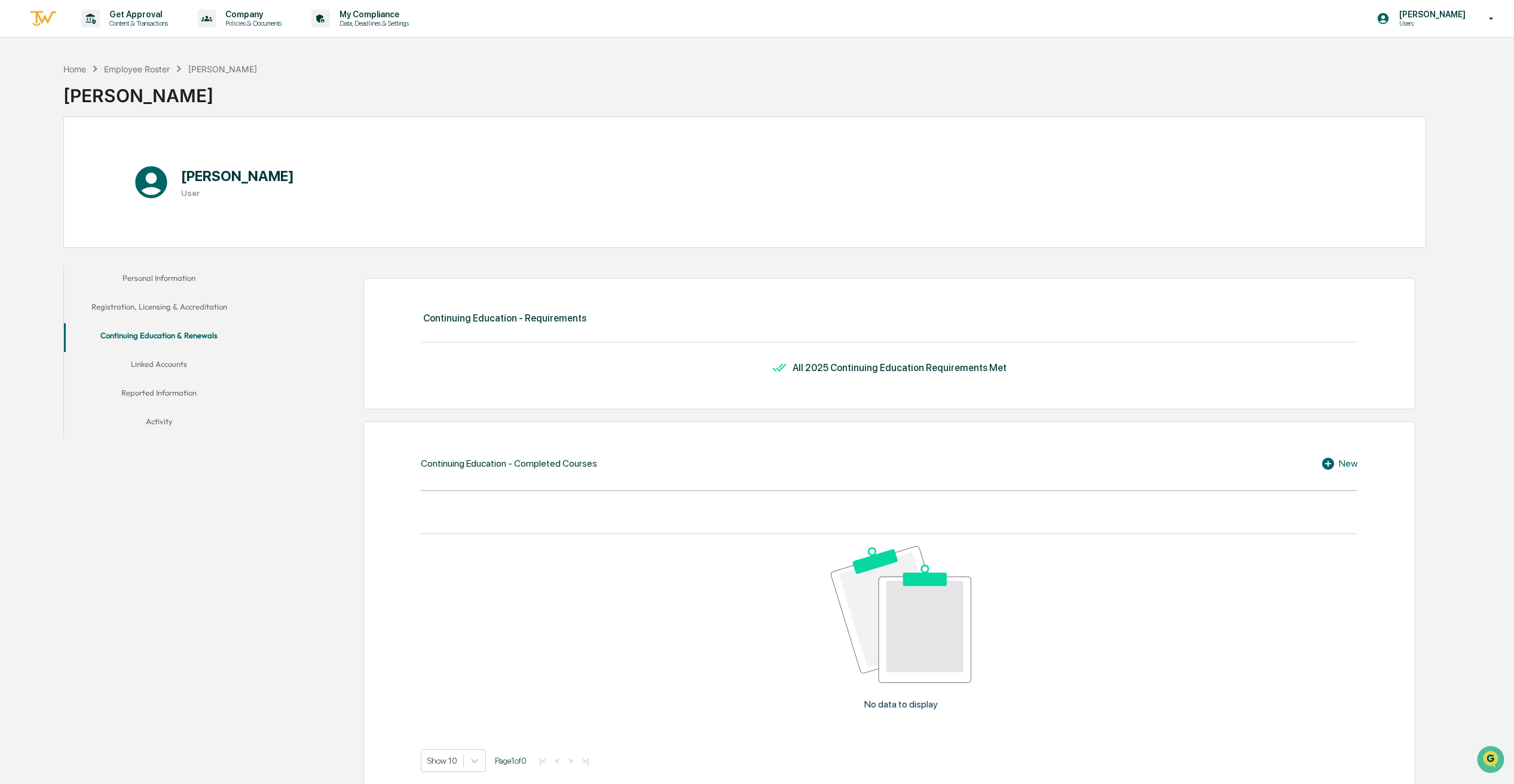
click at [258, 171] on h1 "[PERSON_NAME]" at bounding box center [237, 175] width 113 height 17
click at [139, 68] on div "Employee Roster" at bounding box center [137, 68] width 66 height 10
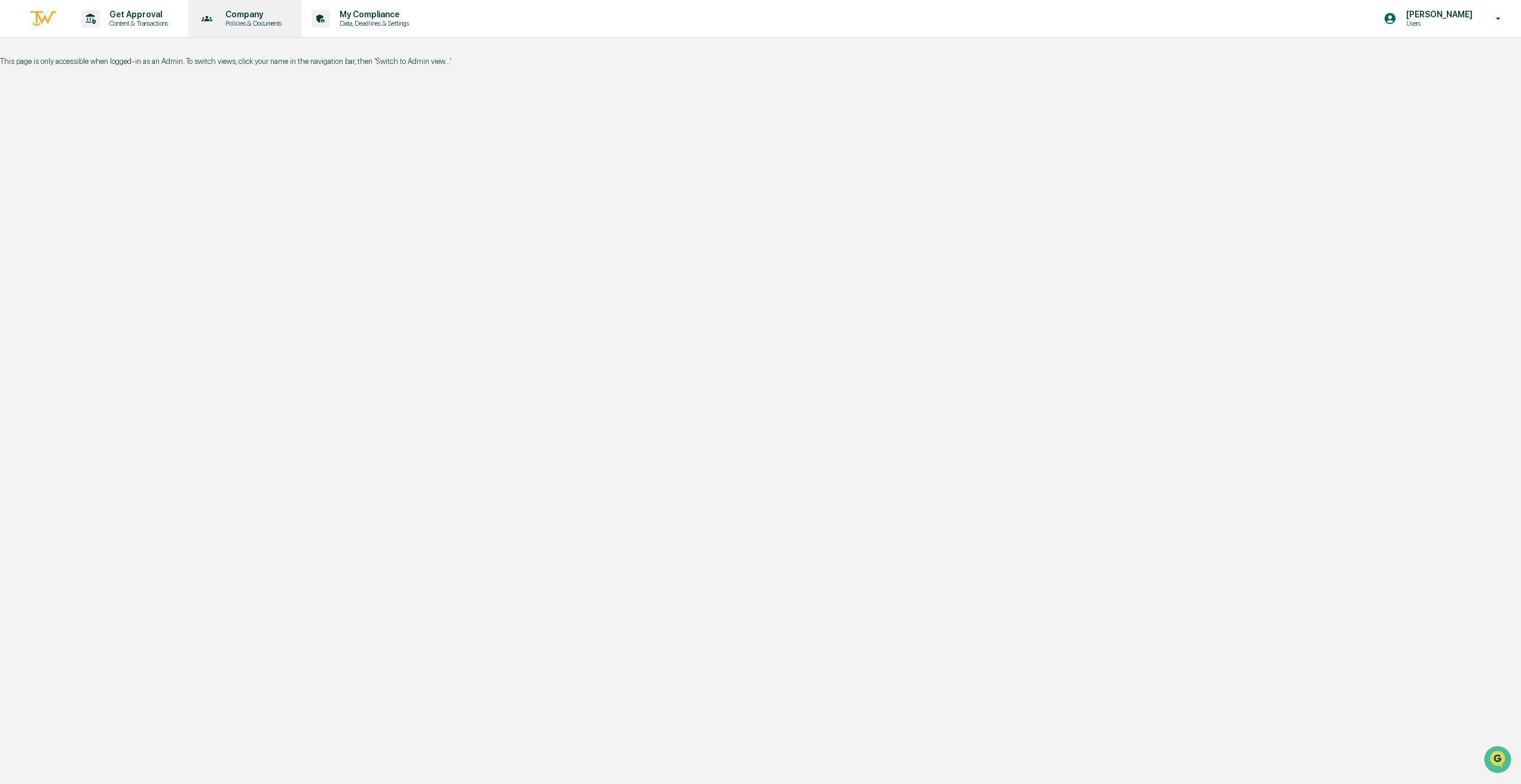
click at [265, 31] on div "Company Policies & Documents" at bounding box center [244, 19] width 102 height 38
click at [126, 26] on div at bounding box center [760, 392] width 1521 height 784
click at [132, 19] on p "Content & Transactions" at bounding box center [136, 23] width 74 height 8
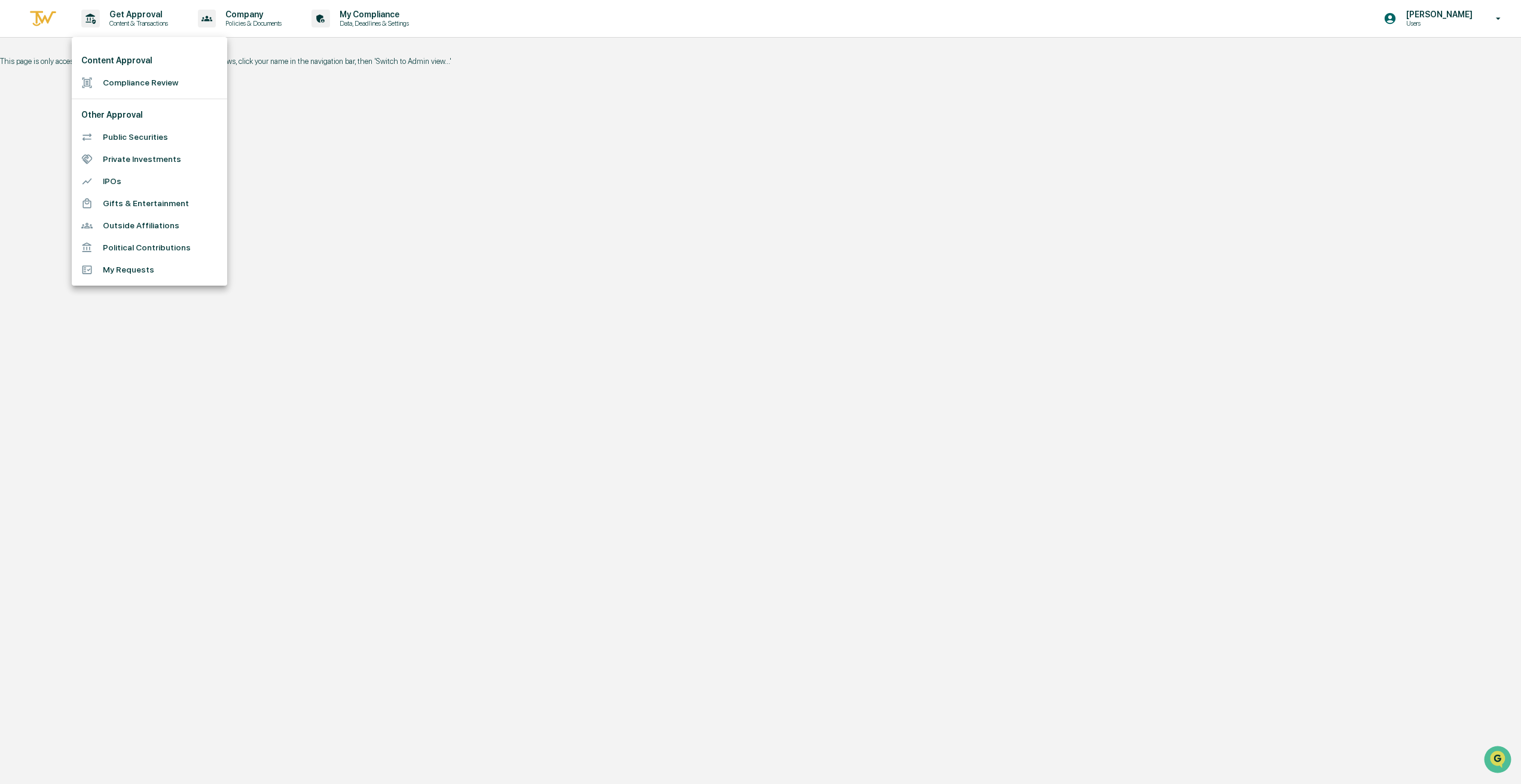
click at [351, 147] on div at bounding box center [760, 392] width 1521 height 784
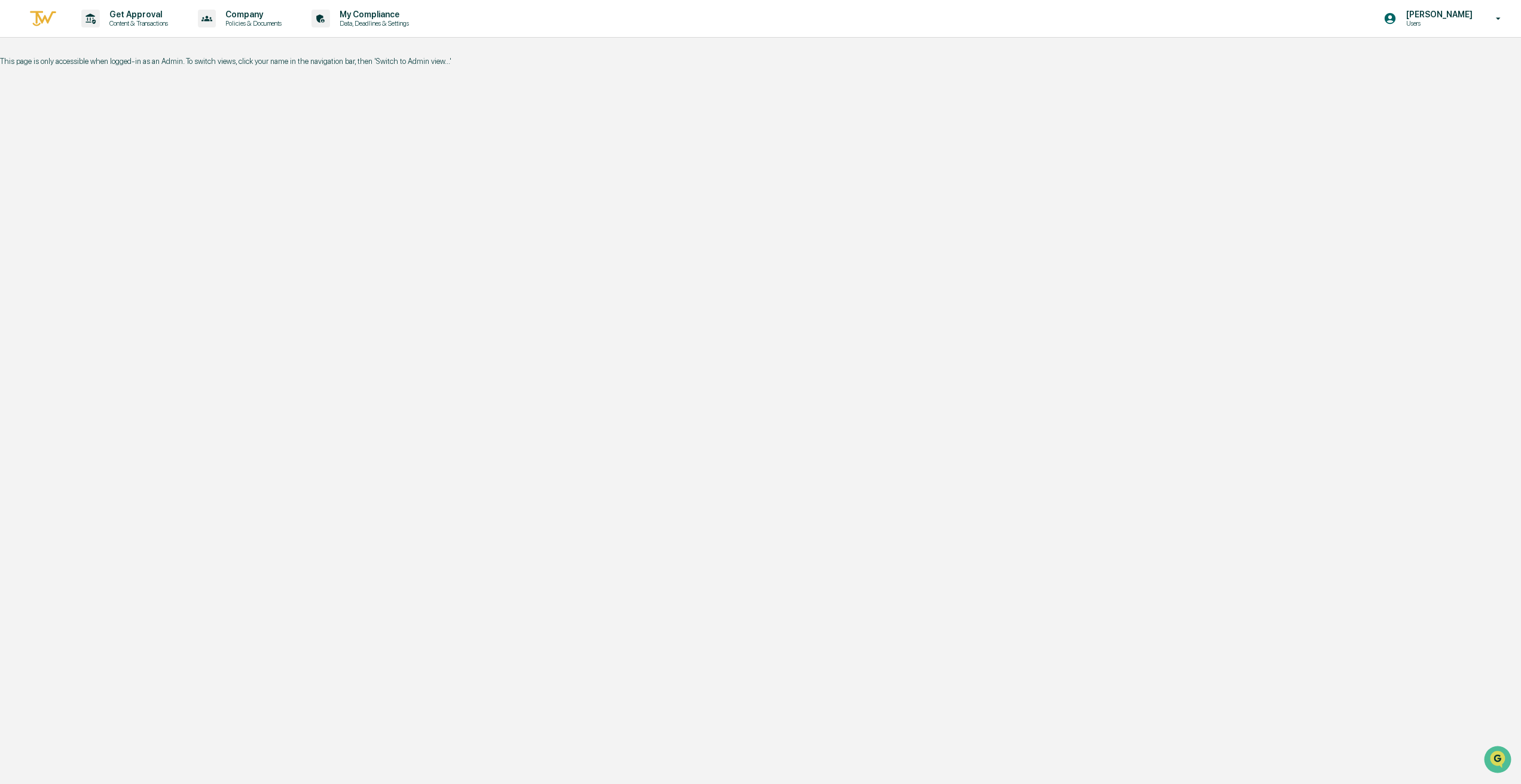
click at [333, 147] on div "Get Approval Content & Transactions Company Policies & Documents My Compliance …" at bounding box center [760, 392] width 1521 height 784
click at [1457, 19] on p "[PERSON_NAME]" at bounding box center [1437, 14] width 82 height 9
click at [1436, 68] on li "Logout" at bounding box center [1428, 61] width 167 height 23
